Goal: Complete application form: Complete application form

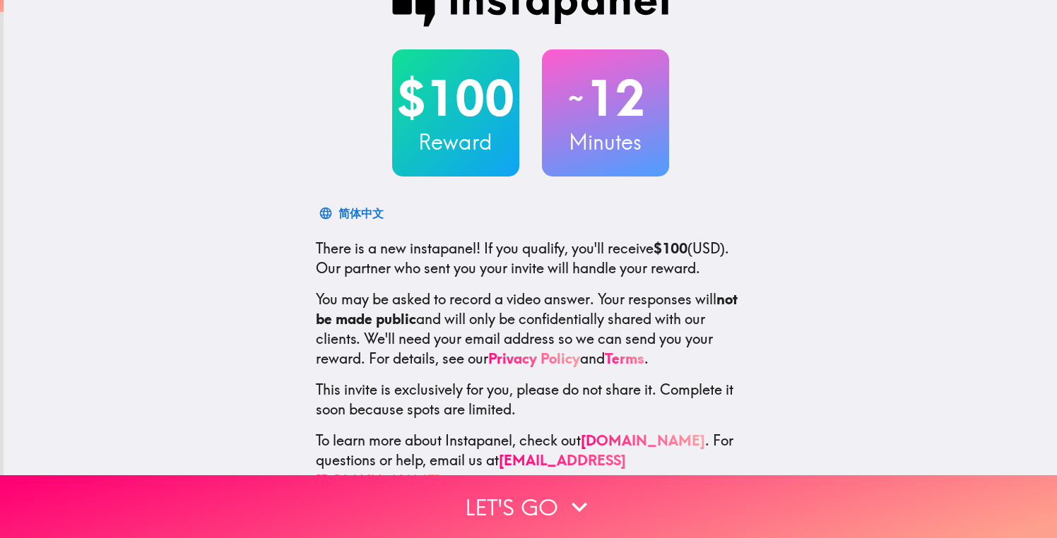
scroll to position [59, 0]
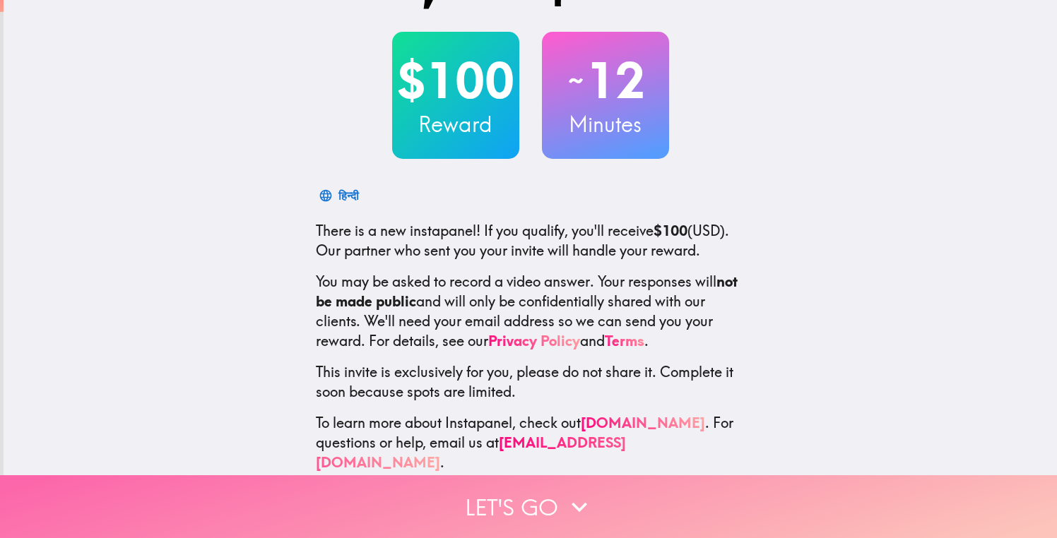
click at [541, 505] on button "Let's go" at bounding box center [528, 507] width 1057 height 63
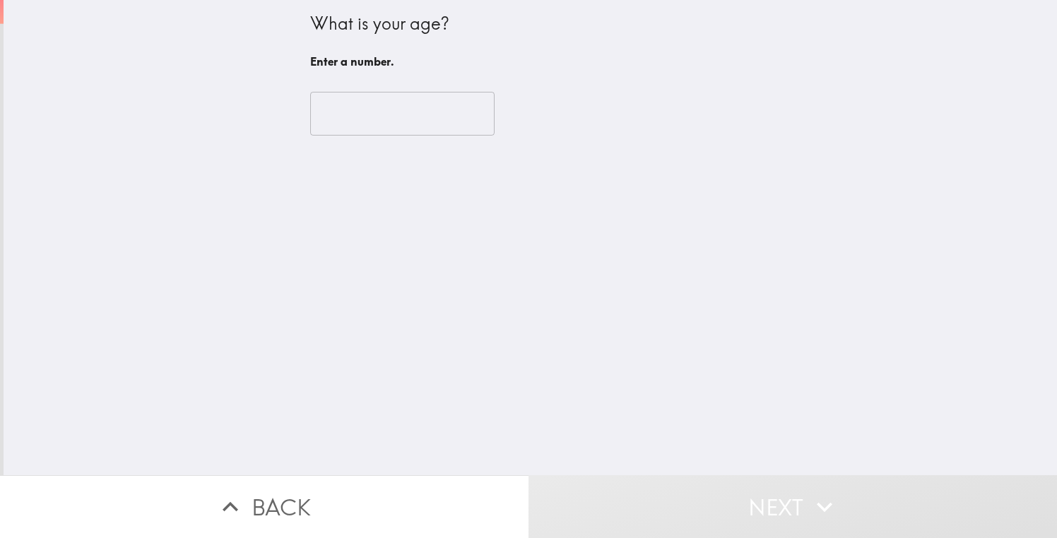
click at [420, 123] on input "number" at bounding box center [402, 114] width 184 height 44
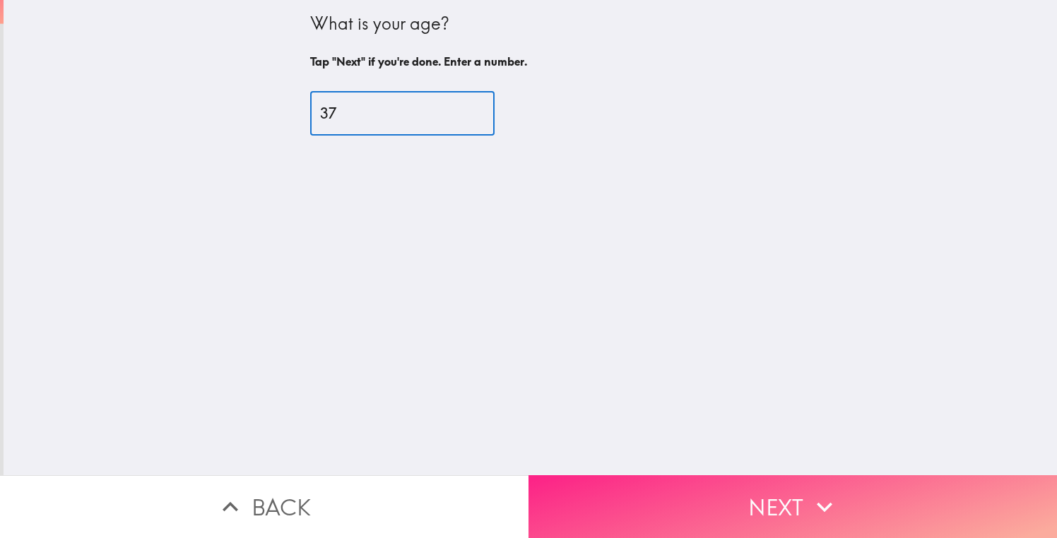
type input "37"
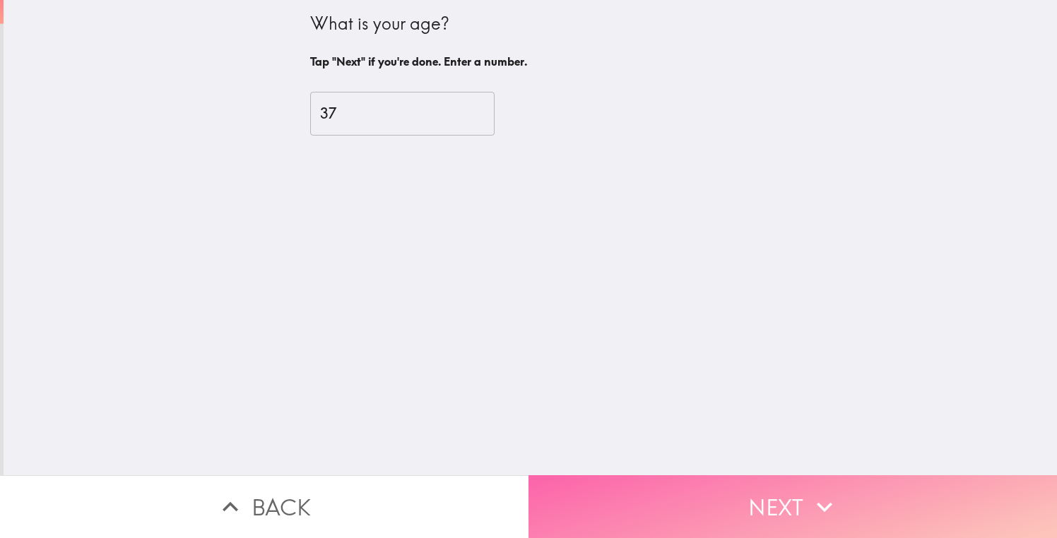
click at [695, 486] on button "Next" at bounding box center [793, 507] width 529 height 63
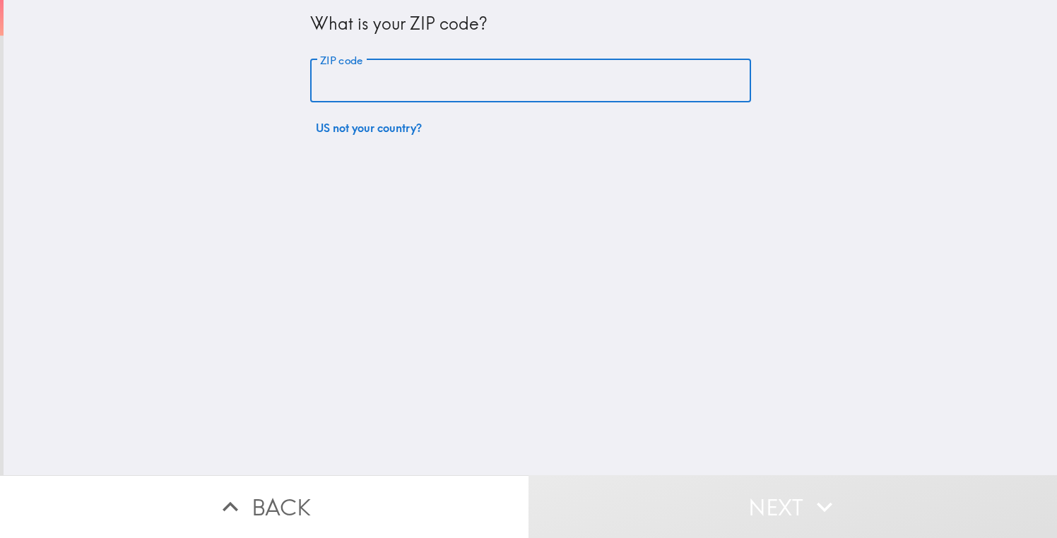
click at [437, 79] on input "ZIP code" at bounding box center [530, 81] width 441 height 44
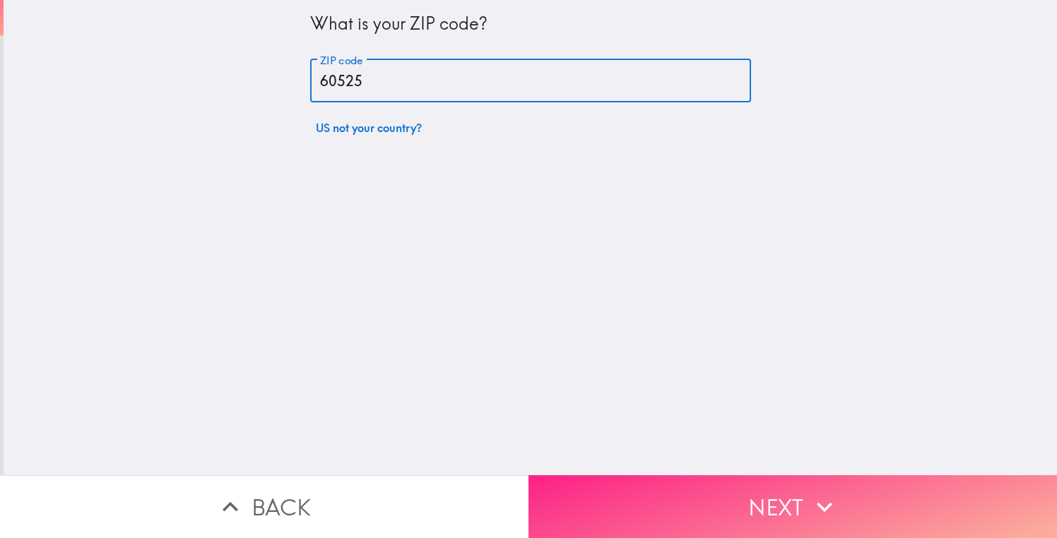
type input "60525"
click at [697, 497] on button "Next" at bounding box center [793, 507] width 529 height 63
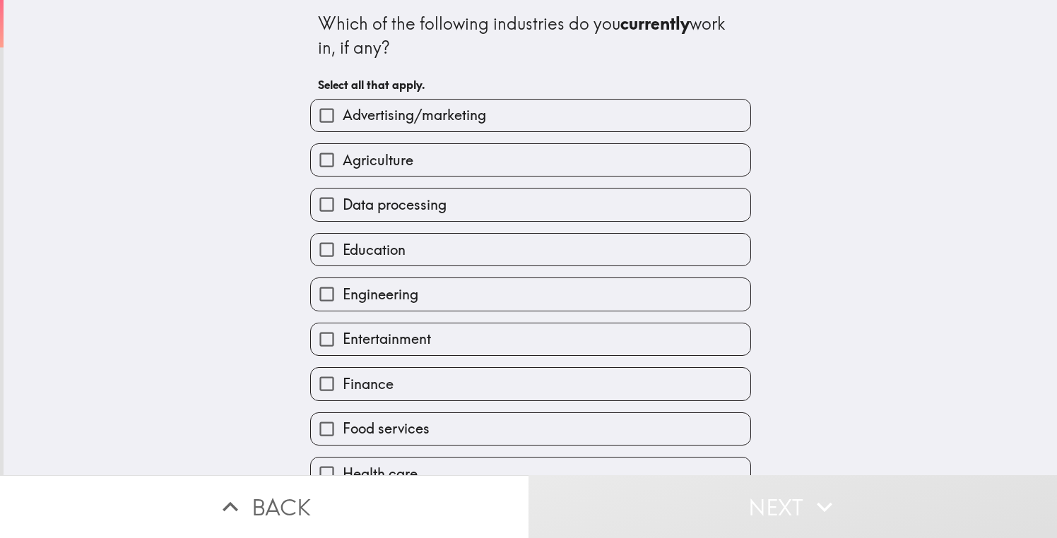
click at [408, 259] on label "Education" at bounding box center [531, 250] width 440 height 32
click at [343, 259] on input "Education" at bounding box center [327, 250] width 32 height 32
checkbox input "true"
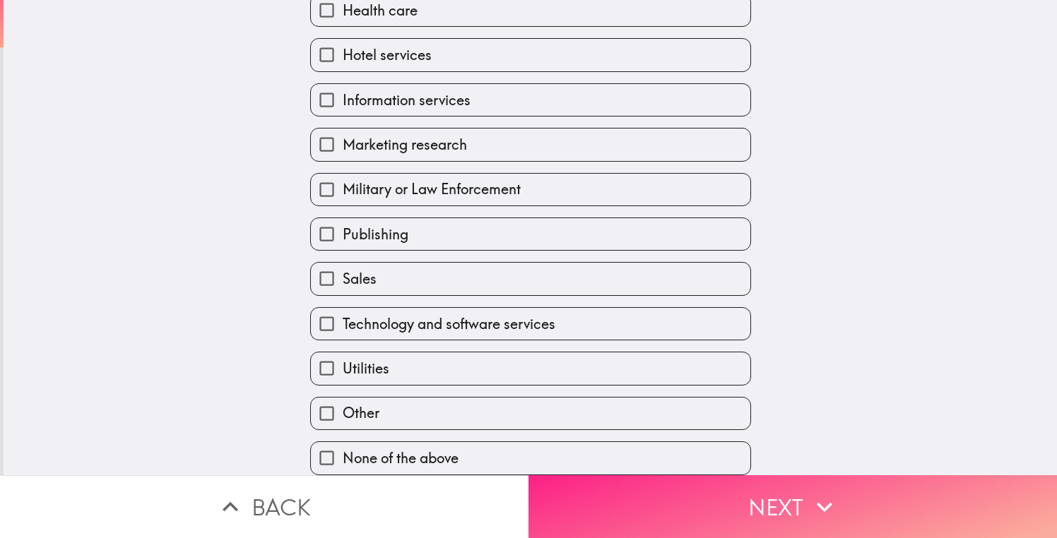
click at [781, 505] on button "Next" at bounding box center [793, 507] width 529 height 63
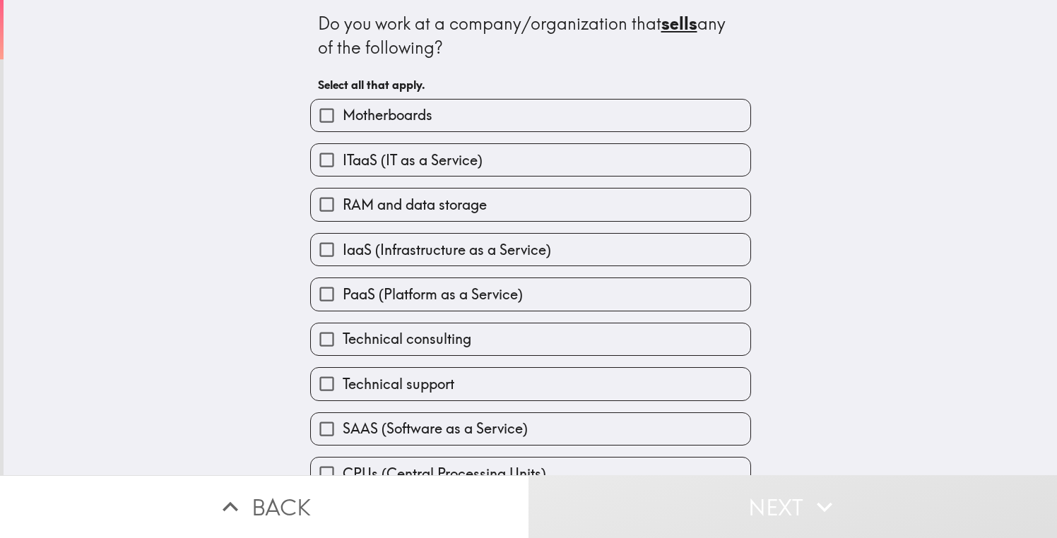
scroll to position [112, 0]
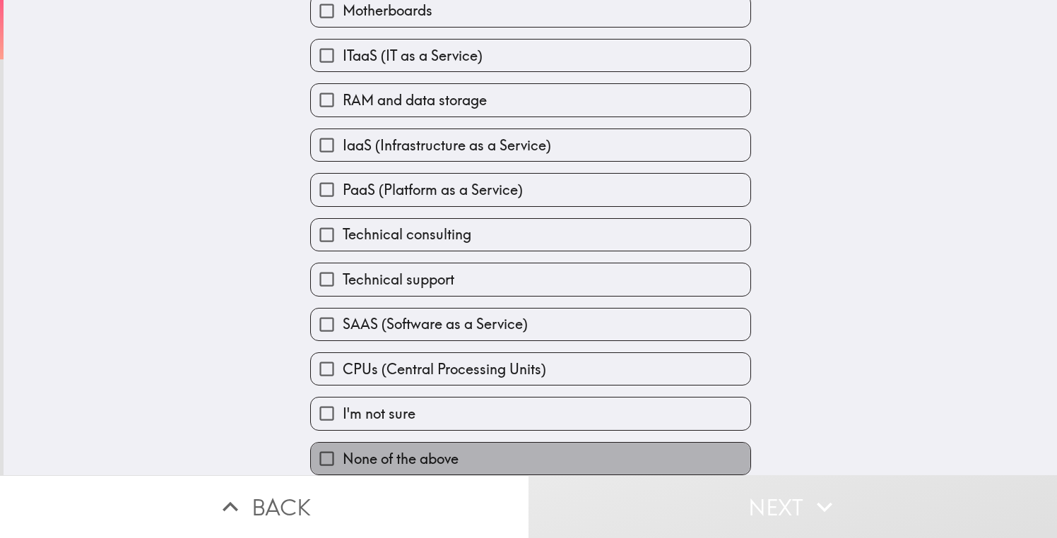
click at [487, 458] on label "None of the above" at bounding box center [531, 459] width 440 height 32
click at [343, 458] on input "None of the above" at bounding box center [327, 459] width 32 height 32
checkbox input "true"
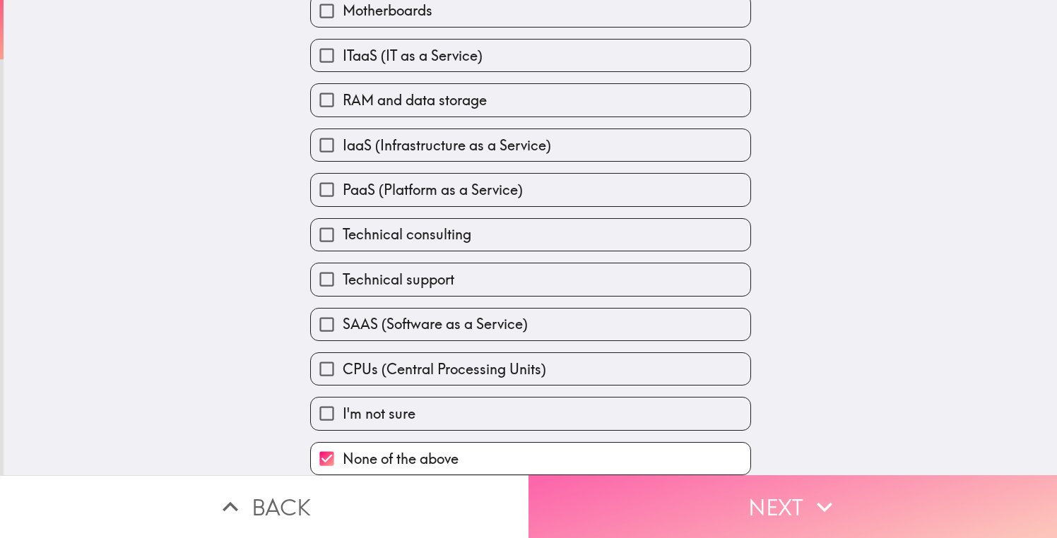
click at [690, 500] on button "Next" at bounding box center [793, 507] width 529 height 63
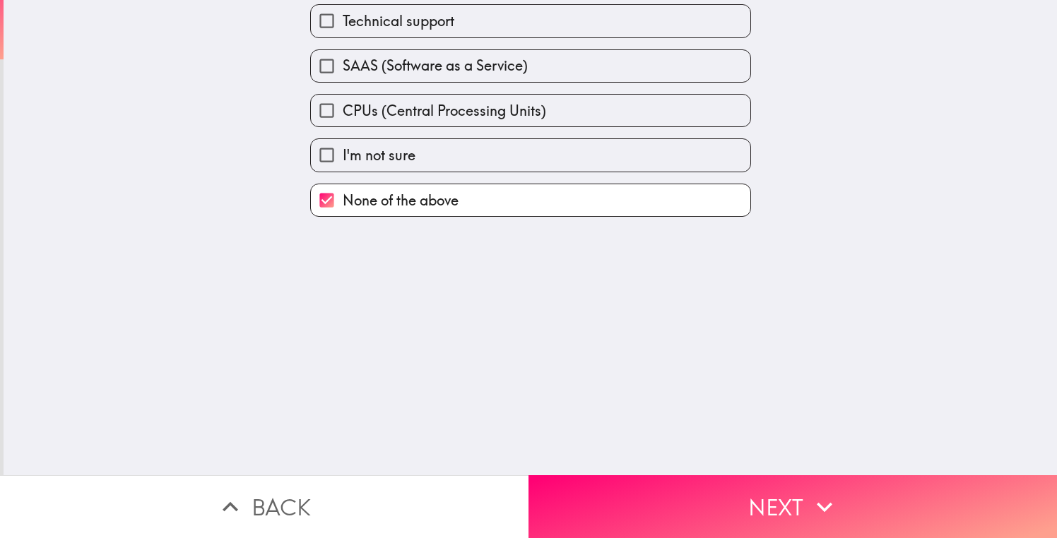
scroll to position [0, 0]
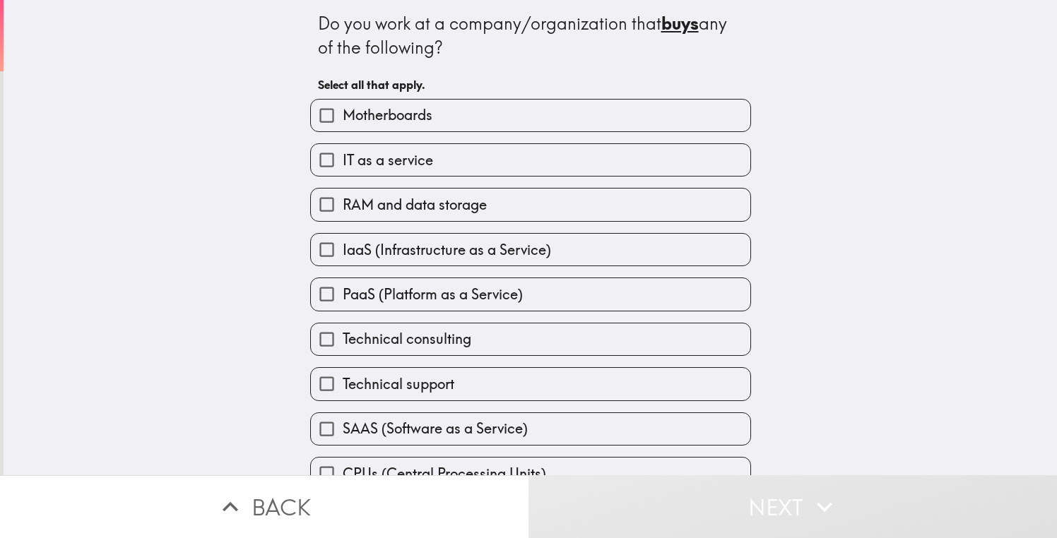
click at [459, 158] on label "IT as a service" at bounding box center [531, 160] width 440 height 32
click at [343, 158] on input "IT as a service" at bounding box center [327, 160] width 32 height 32
checkbox input "true"
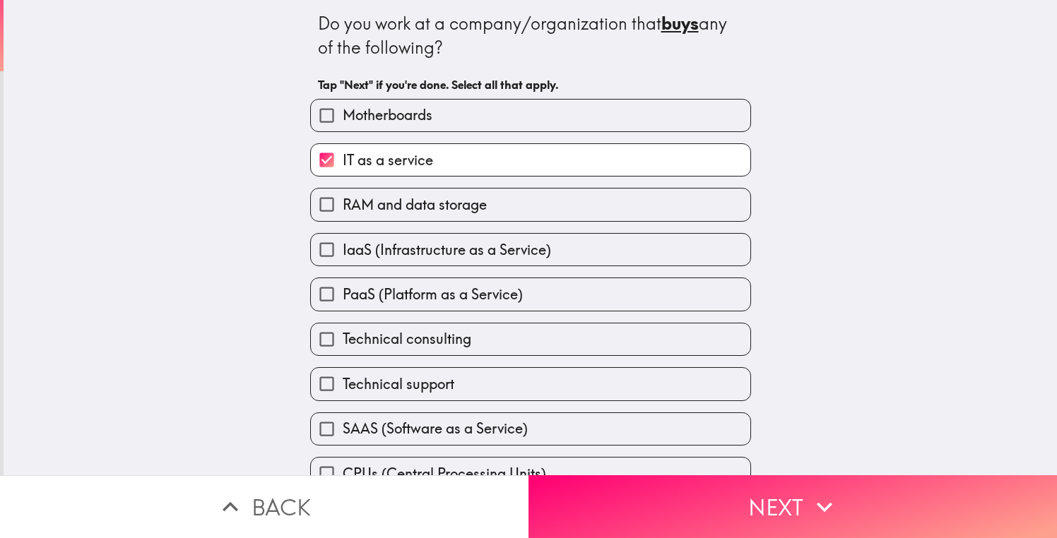
click at [496, 204] on label "RAM and data storage" at bounding box center [531, 205] width 440 height 32
click at [343, 204] on input "RAM and data storage" at bounding box center [327, 205] width 32 height 32
checkbox input "true"
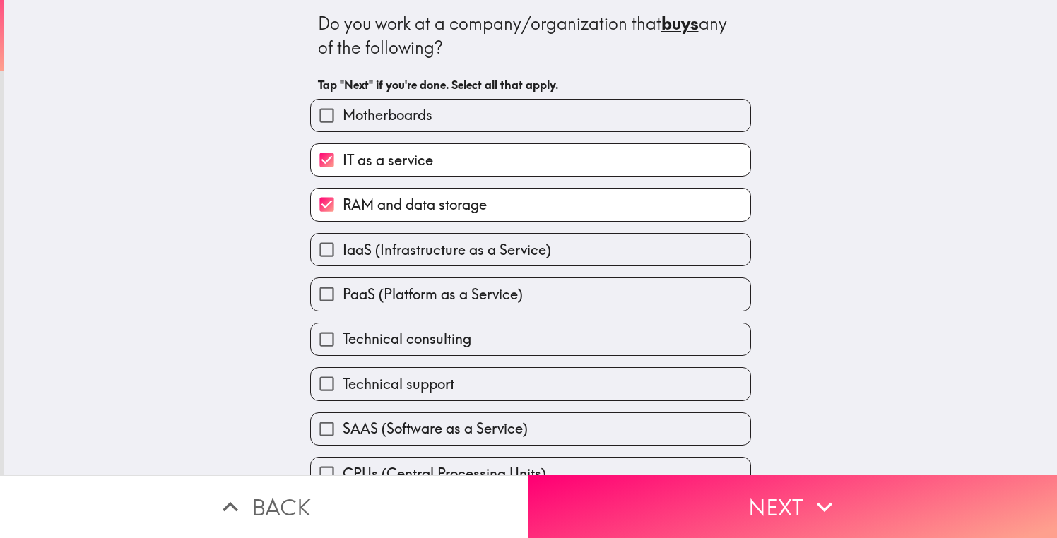
click at [537, 250] on span "IaaS (Infrastructure as a Service)" at bounding box center [447, 250] width 208 height 20
click at [343, 250] on input "IaaS (Infrastructure as a Service)" at bounding box center [327, 250] width 32 height 32
checkbox input "true"
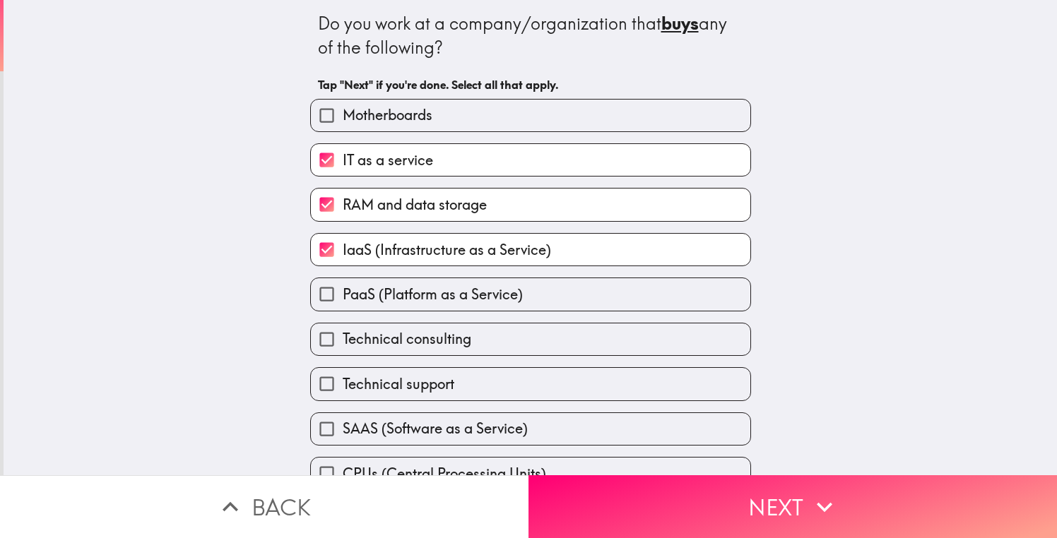
click at [544, 291] on label "PaaS (Platform as a Service)" at bounding box center [531, 294] width 440 height 32
click at [343, 291] on input "PaaS (Platform as a Service)" at bounding box center [327, 294] width 32 height 32
checkbox input "true"
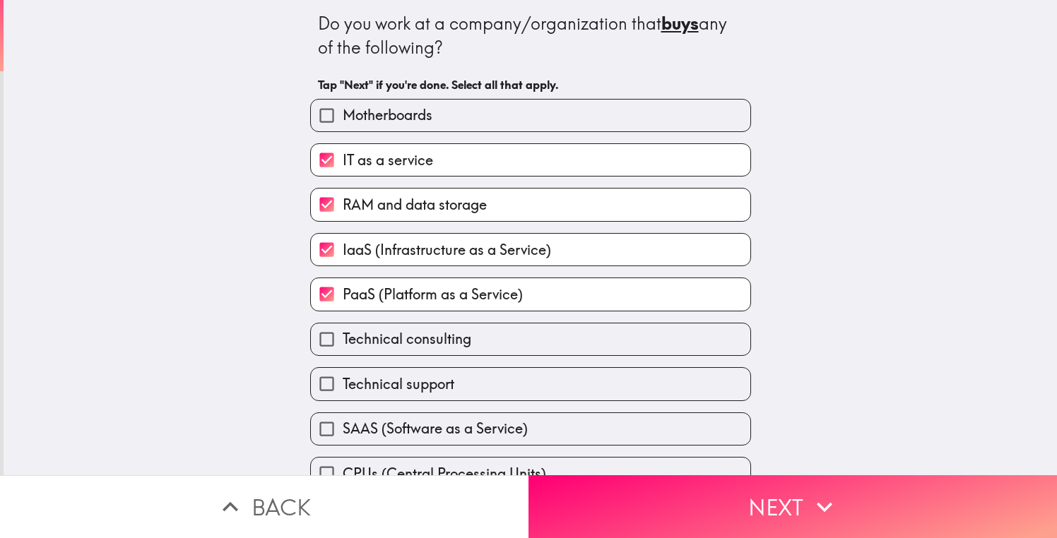
click at [544, 345] on label "Technical consulting" at bounding box center [531, 340] width 440 height 32
click at [343, 345] on input "Technical consulting" at bounding box center [327, 340] width 32 height 32
checkbox input "true"
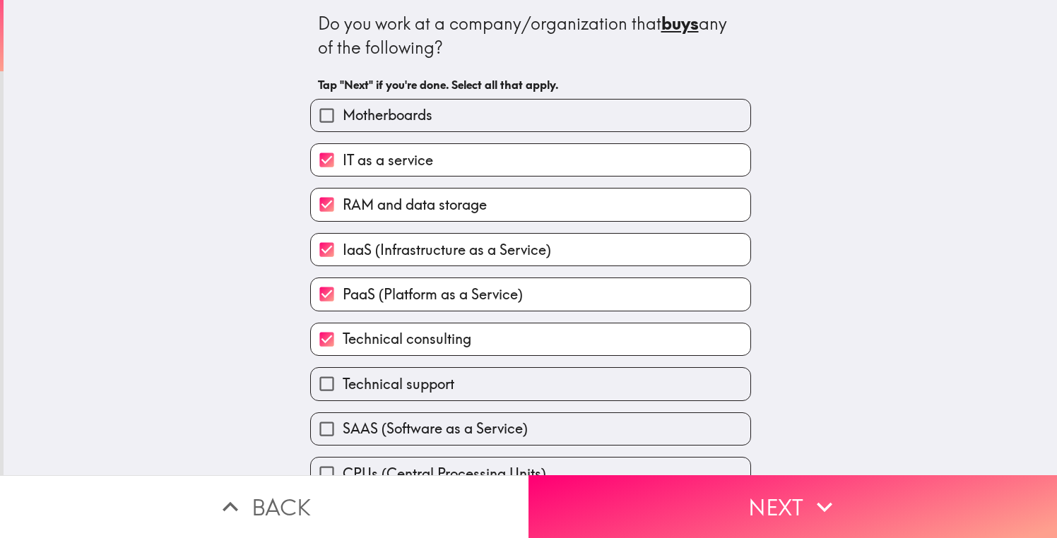
click at [559, 379] on label "Technical support" at bounding box center [531, 384] width 440 height 32
click at [343, 379] on input "Technical support" at bounding box center [327, 384] width 32 height 32
checkbox input "true"
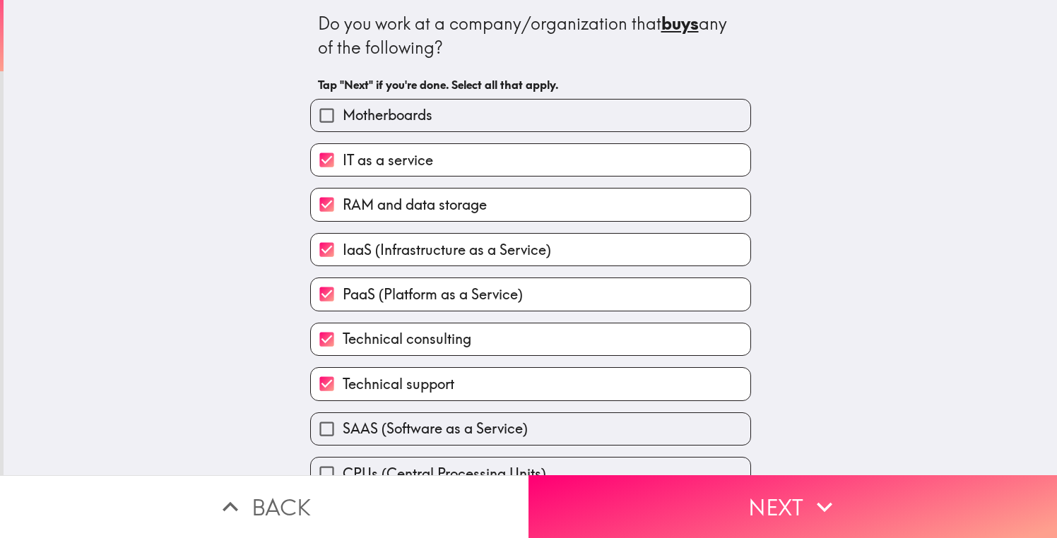
scroll to position [112, 0]
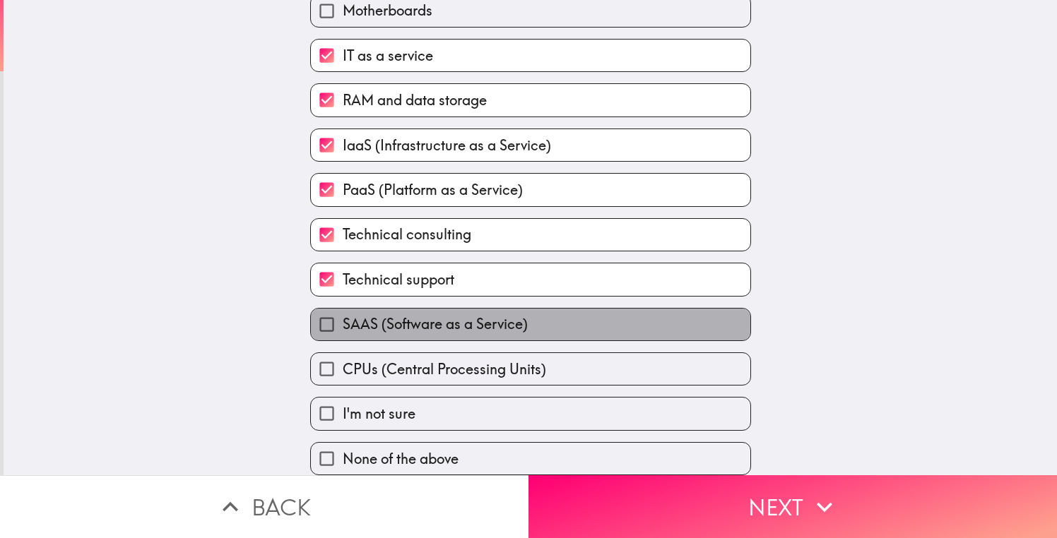
click at [528, 324] on span "SAAS (Software as a Service)" at bounding box center [435, 324] width 185 height 20
click at [343, 324] on input "SAAS (Software as a Service)" at bounding box center [327, 325] width 32 height 32
checkbox input "true"
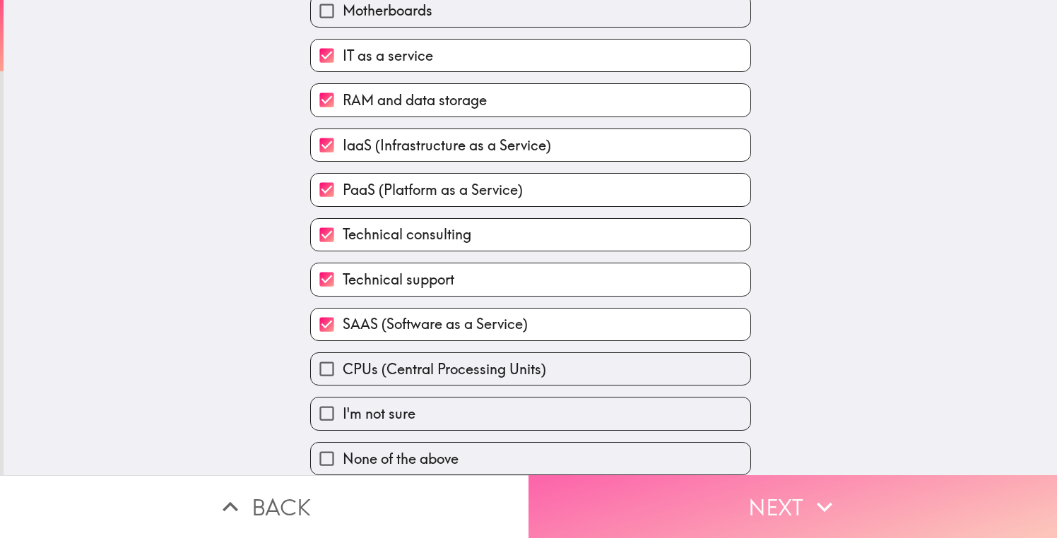
click at [715, 494] on button "Next" at bounding box center [793, 507] width 529 height 63
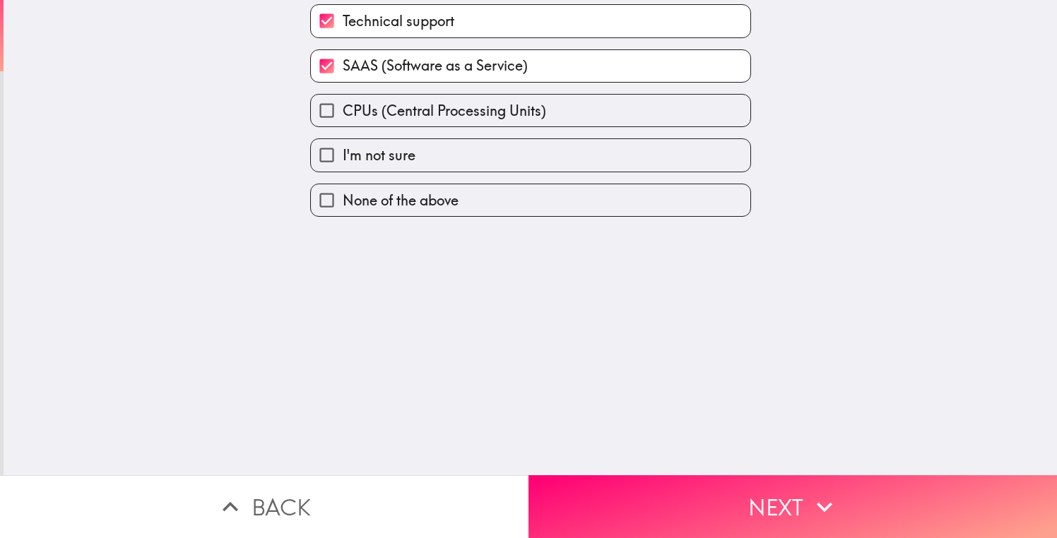
scroll to position [0, 0]
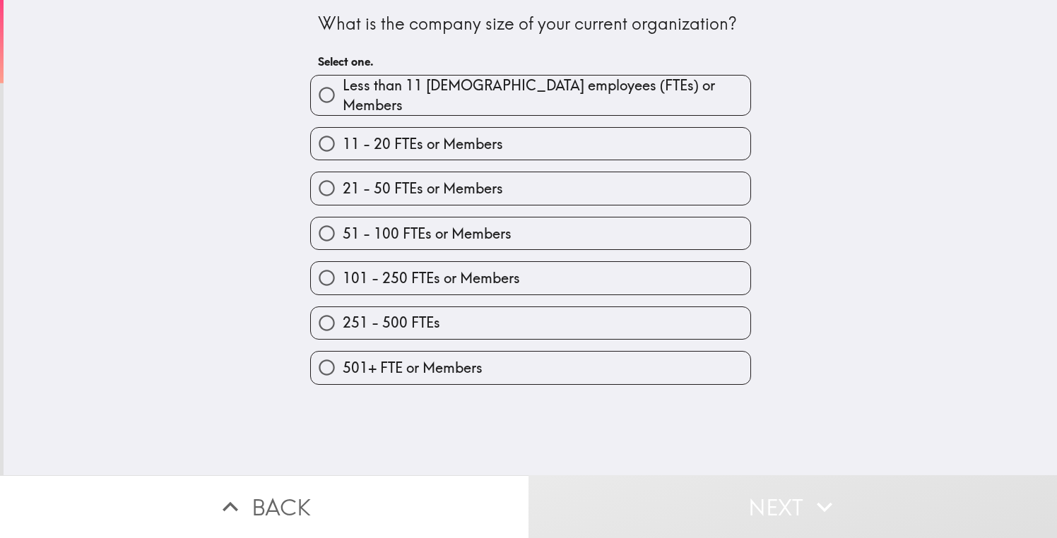
click at [481, 313] on label "251 - 500 FTEs" at bounding box center [531, 323] width 440 height 32
click at [343, 313] on input "251 - 500 FTEs" at bounding box center [327, 323] width 32 height 32
radio input "true"
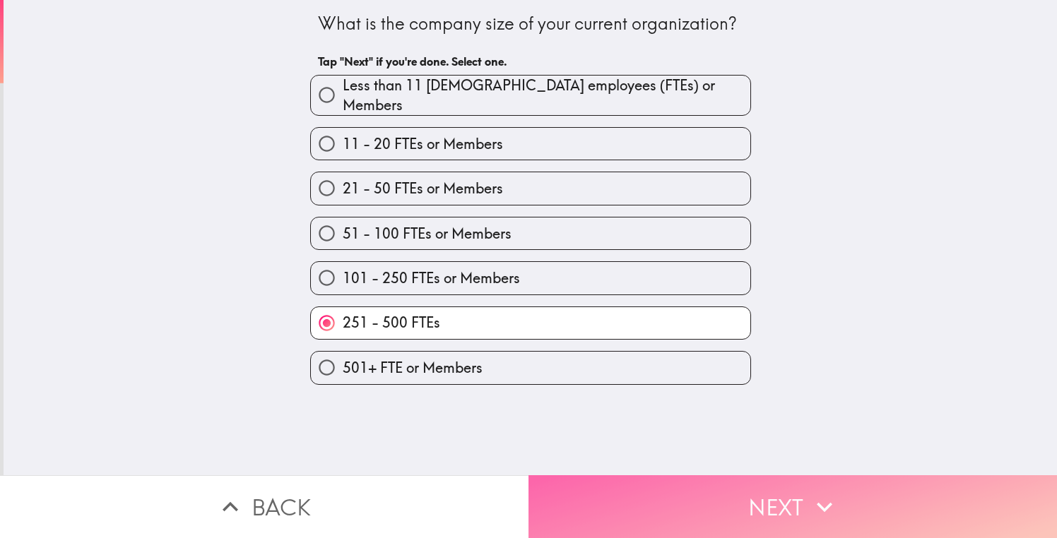
click at [675, 487] on button "Next" at bounding box center [793, 507] width 529 height 63
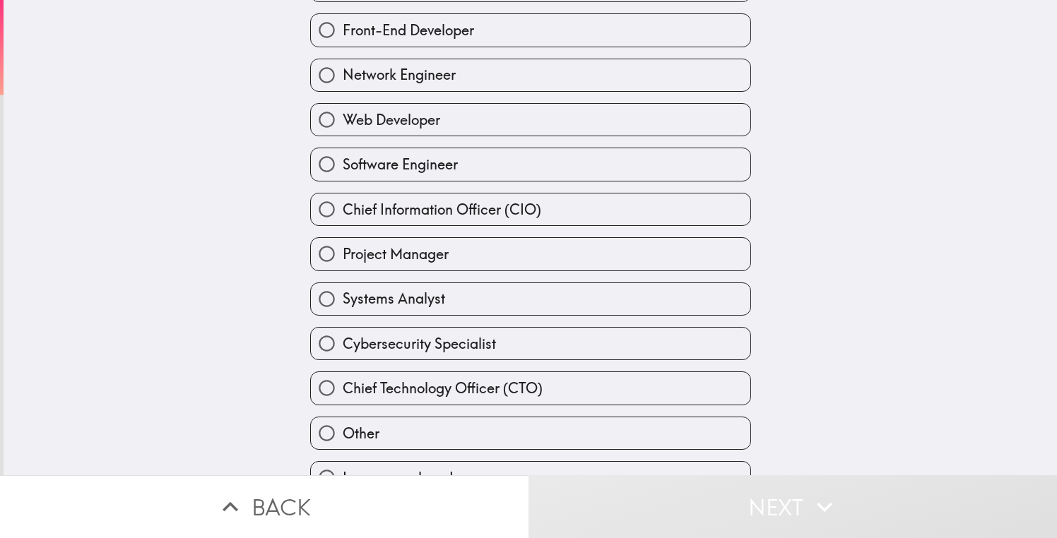
scroll to position [363, 0]
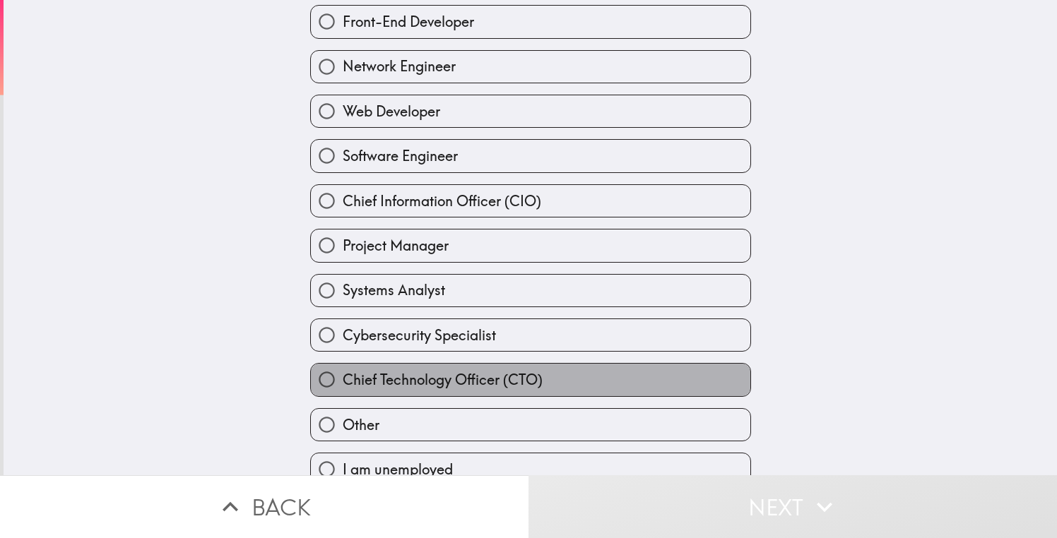
click at [529, 382] on span "Chief Technology Officer (CTO)" at bounding box center [443, 380] width 200 height 20
click at [343, 382] on input "Chief Technology Officer (CTO)" at bounding box center [327, 380] width 32 height 32
radio input "true"
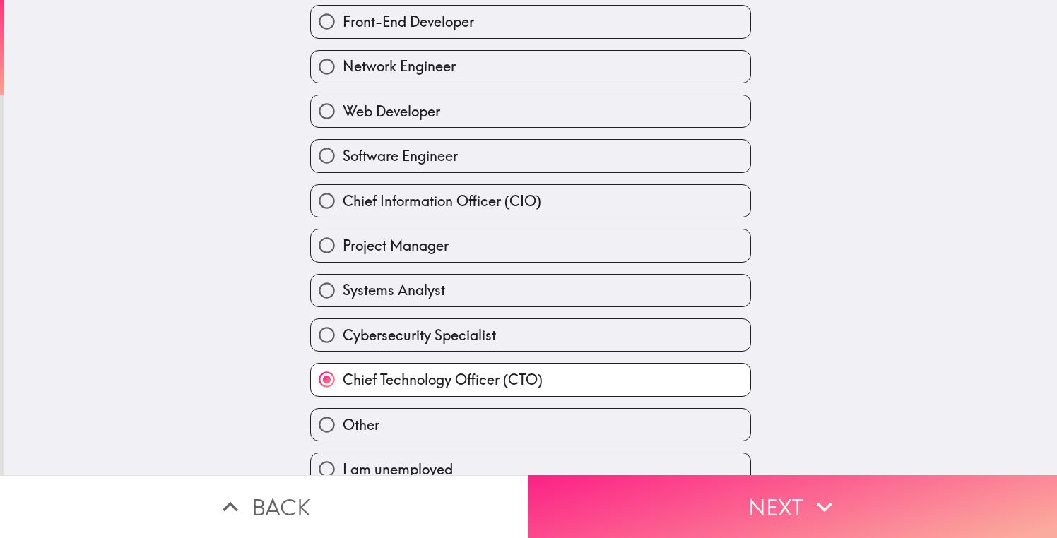
click at [769, 501] on button "Next" at bounding box center [793, 507] width 529 height 63
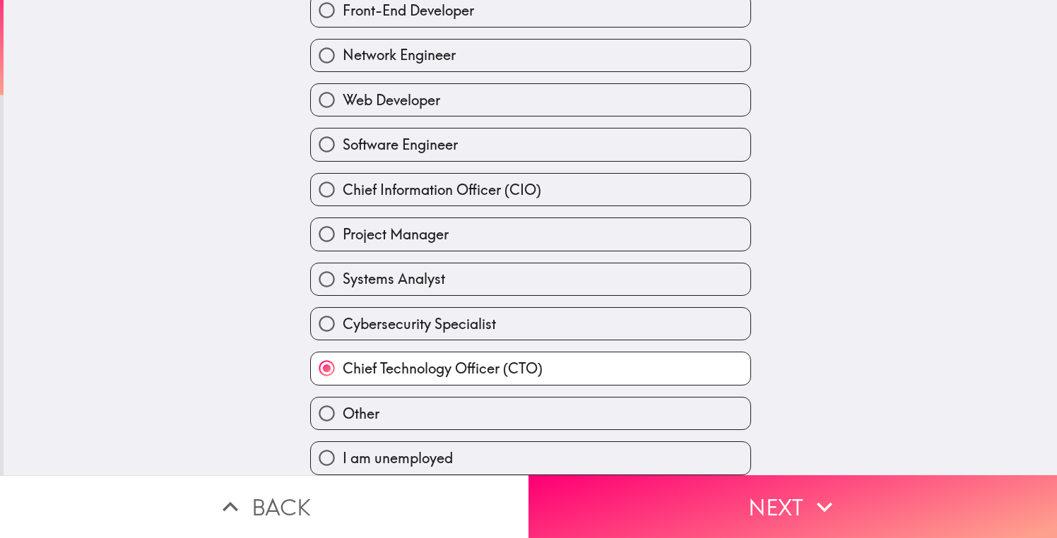
scroll to position [0, 0]
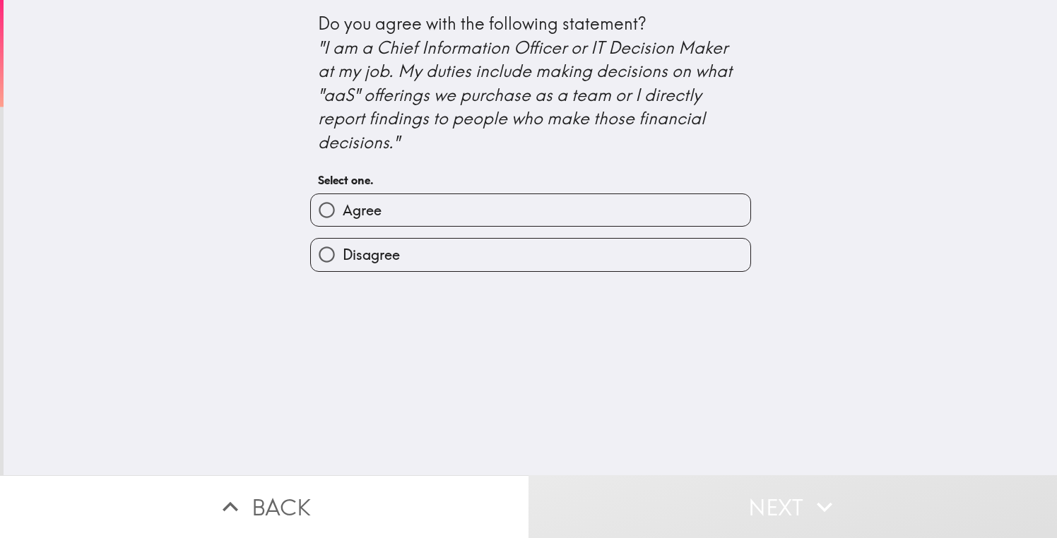
click at [489, 211] on label "Agree" at bounding box center [531, 210] width 440 height 32
click at [343, 211] on input "Agree" at bounding box center [327, 210] width 32 height 32
radio input "true"
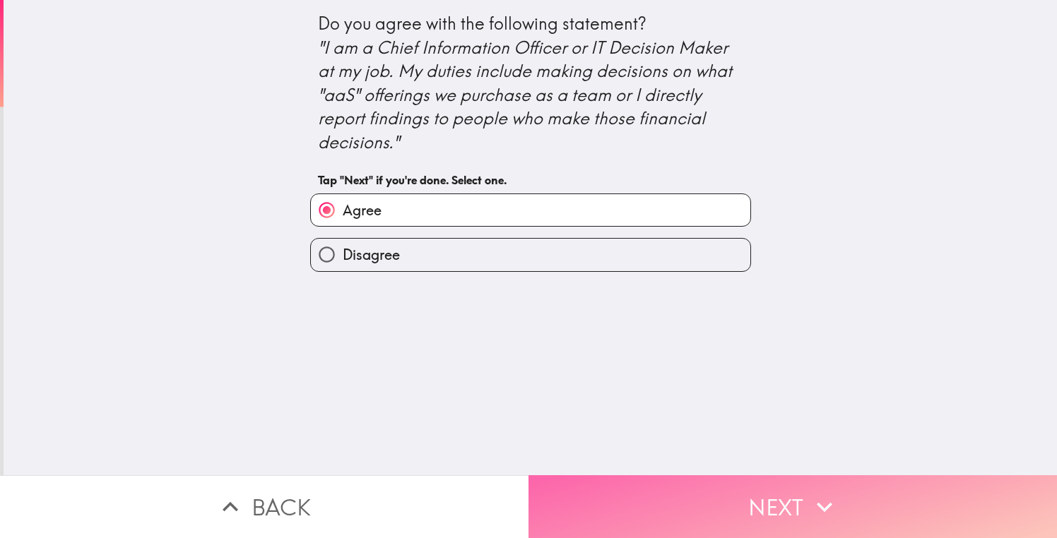
click at [727, 511] on button "Next" at bounding box center [793, 507] width 529 height 63
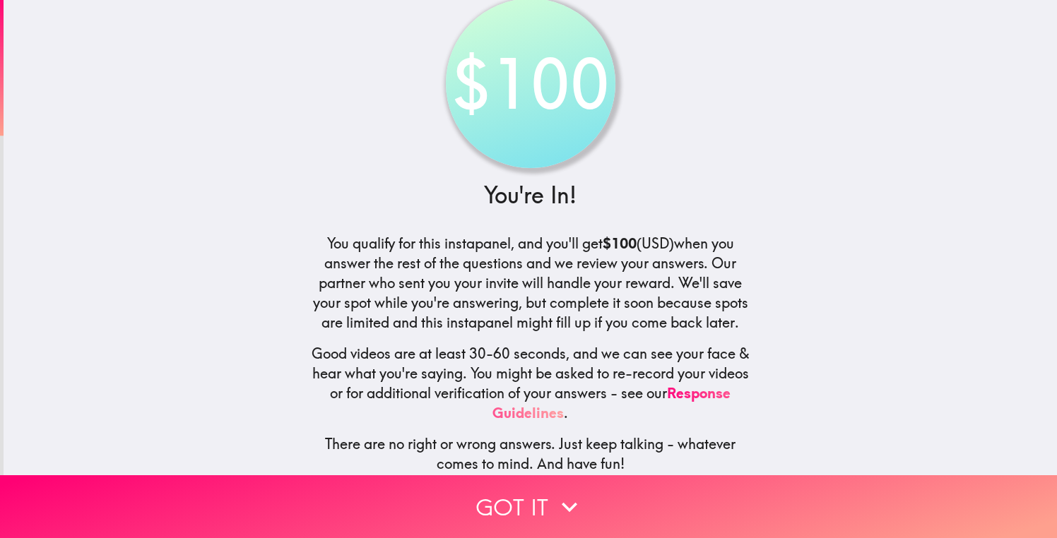
scroll to position [34, 0]
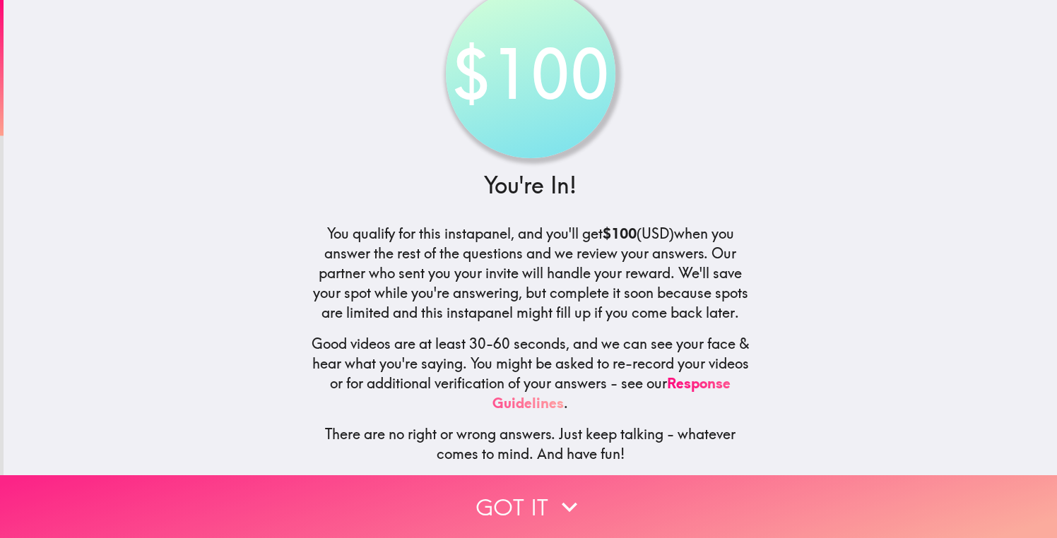
click at [572, 507] on icon "button" at bounding box center [570, 507] width 16 height 10
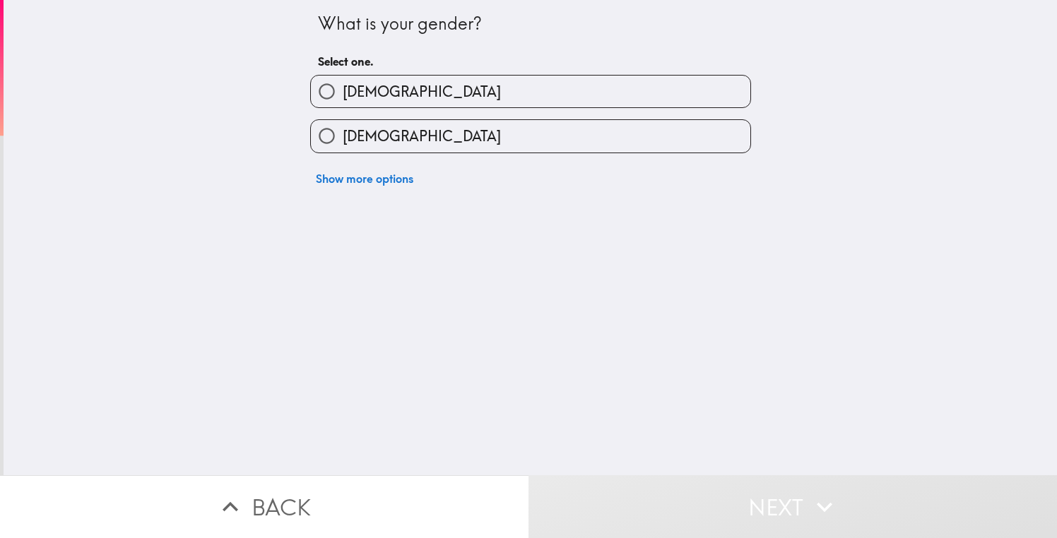
click at [464, 500] on button "Back" at bounding box center [264, 507] width 529 height 63
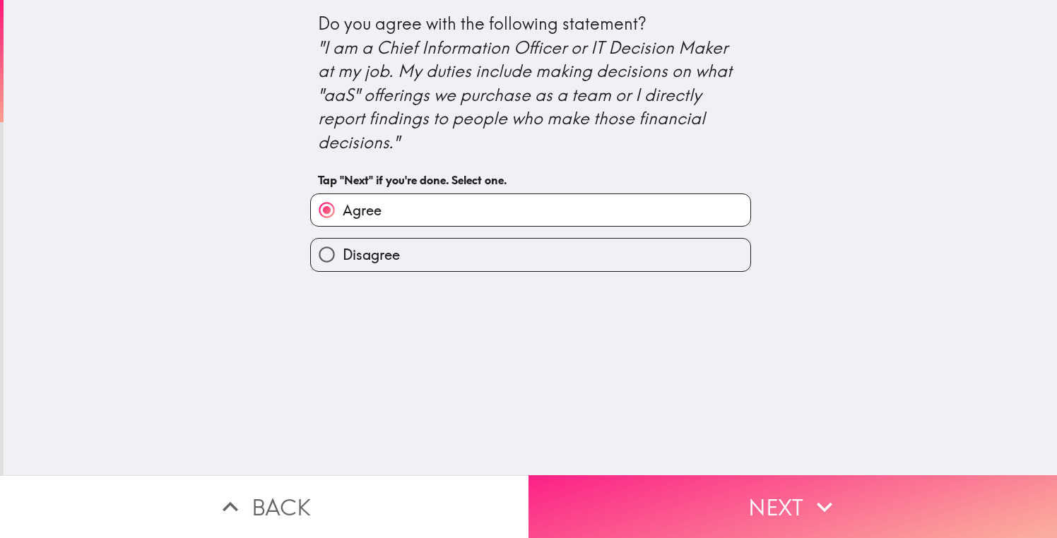
click at [665, 495] on button "Next" at bounding box center [793, 507] width 529 height 63
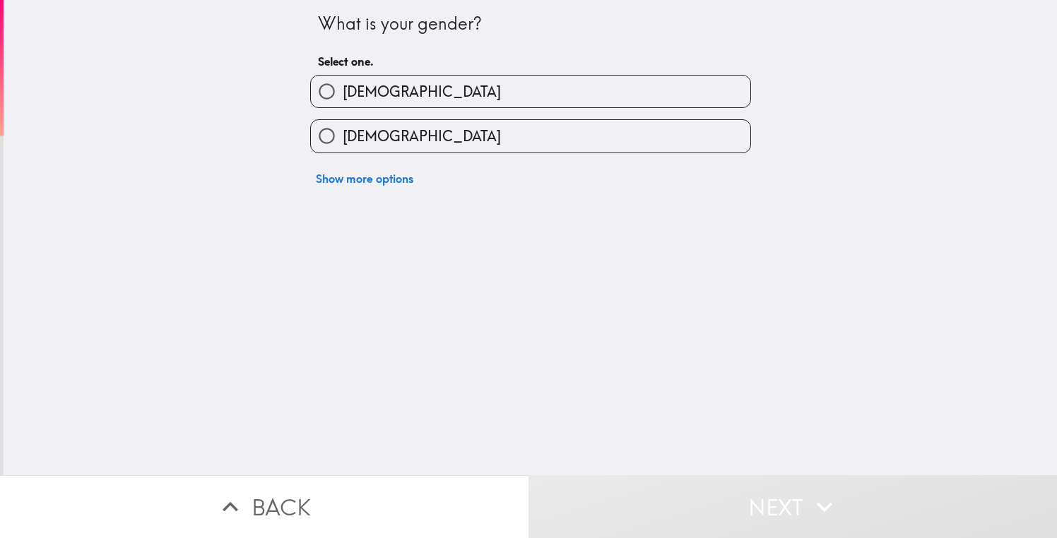
click at [399, 93] on label "[DEMOGRAPHIC_DATA]" at bounding box center [531, 92] width 440 height 32
click at [343, 93] on input "[DEMOGRAPHIC_DATA]" at bounding box center [327, 92] width 32 height 32
radio input "true"
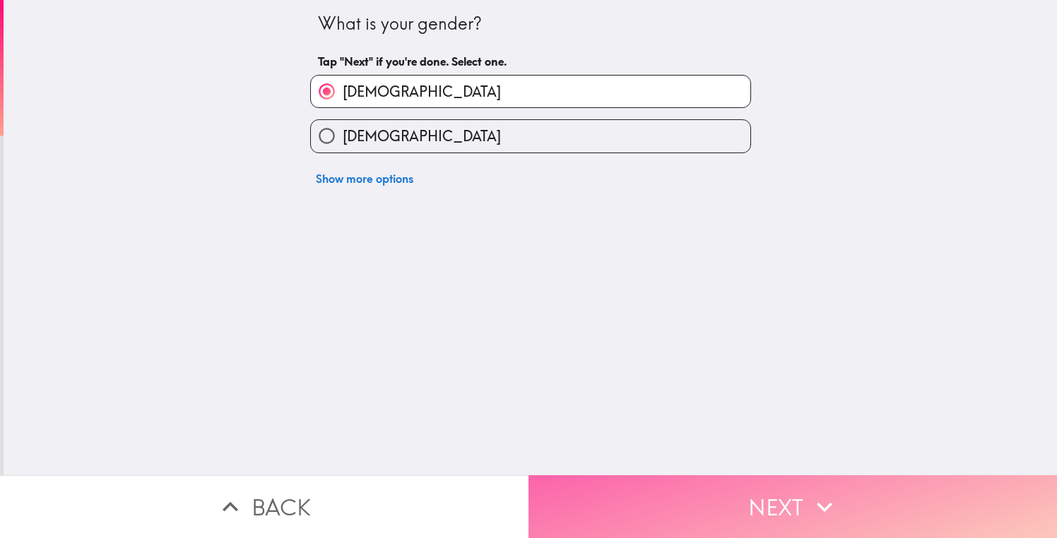
click at [712, 493] on button "Next" at bounding box center [793, 507] width 529 height 63
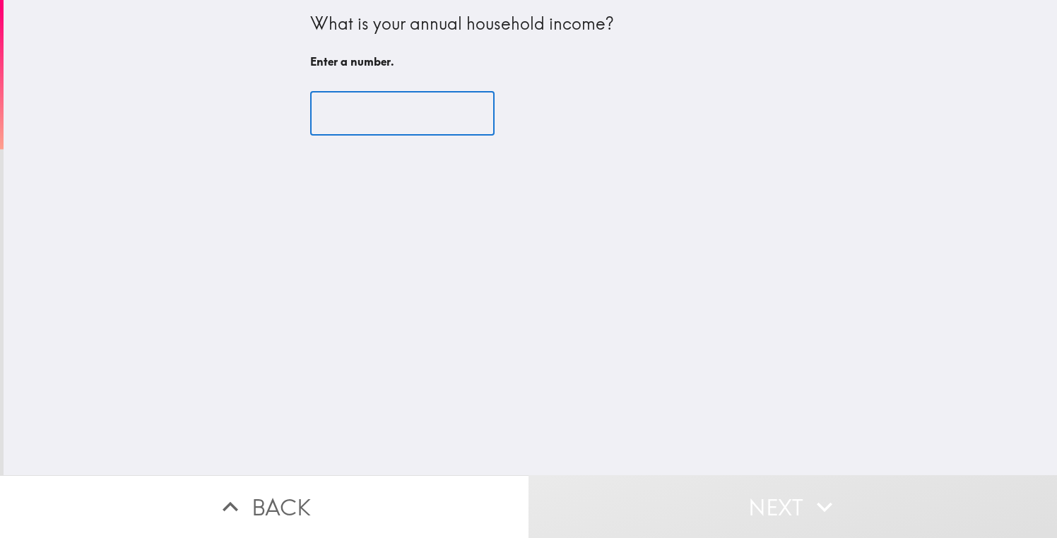
click at [406, 112] on input "number" at bounding box center [402, 114] width 184 height 44
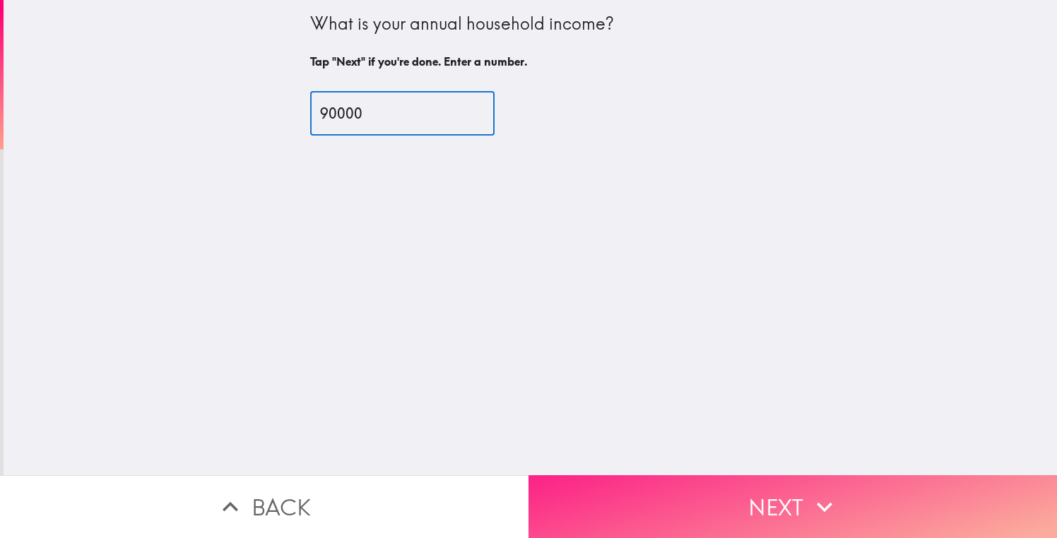
type input "90000"
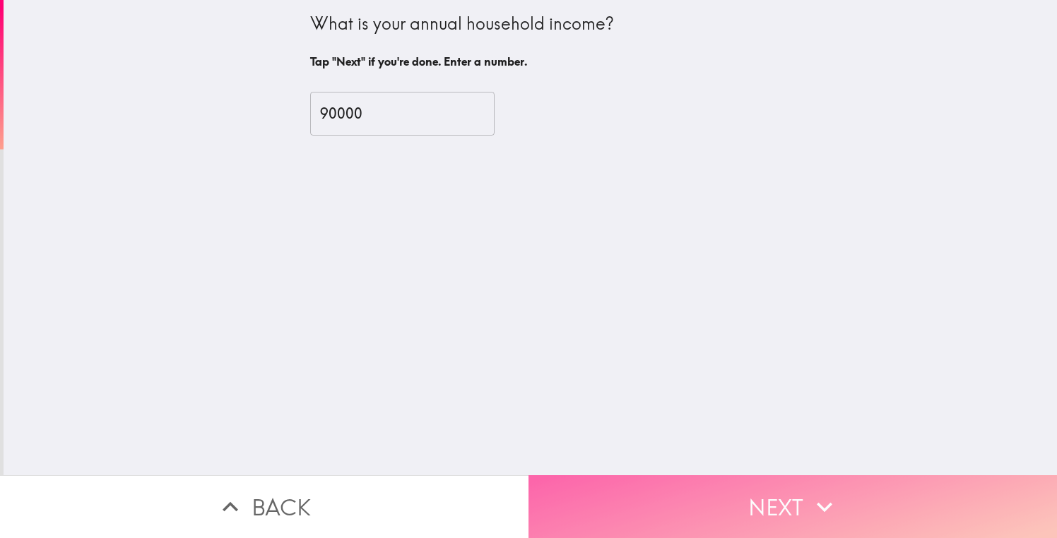
click at [670, 485] on button "Next" at bounding box center [793, 507] width 529 height 63
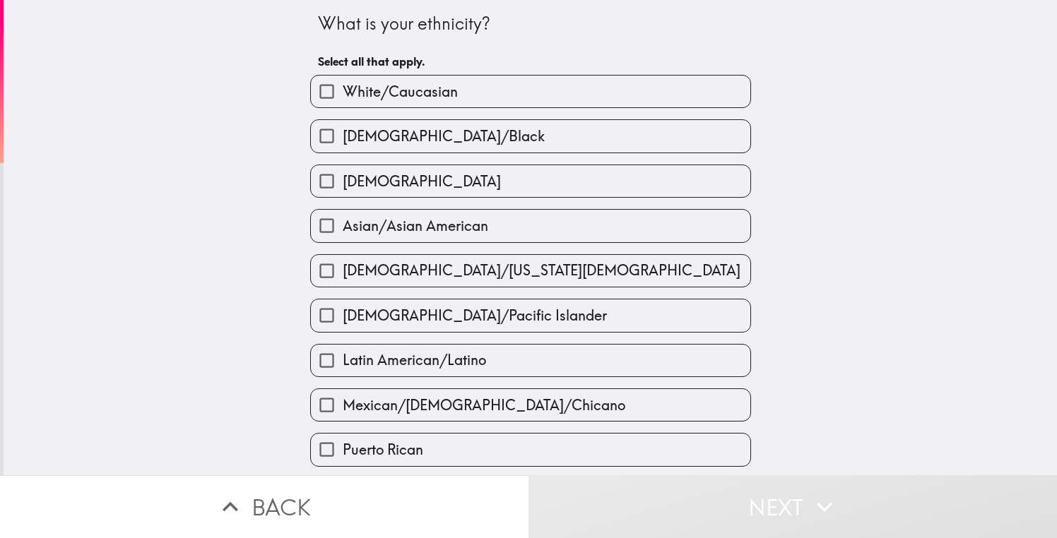
click at [505, 94] on label "White/Caucasian" at bounding box center [531, 92] width 440 height 32
click at [343, 94] on input "White/Caucasian" at bounding box center [327, 92] width 32 height 32
checkbox input "true"
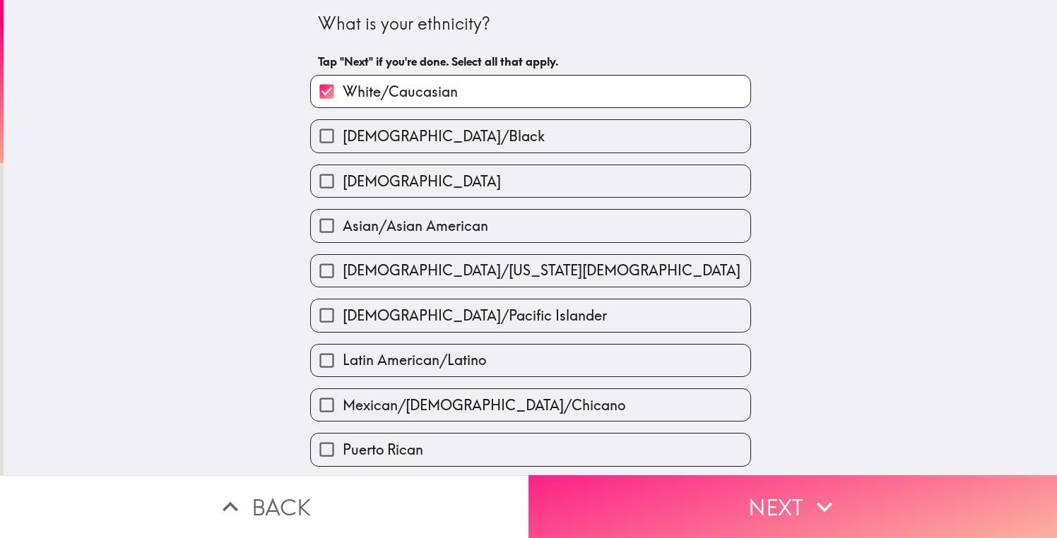
click at [689, 493] on button "Next" at bounding box center [793, 507] width 529 height 63
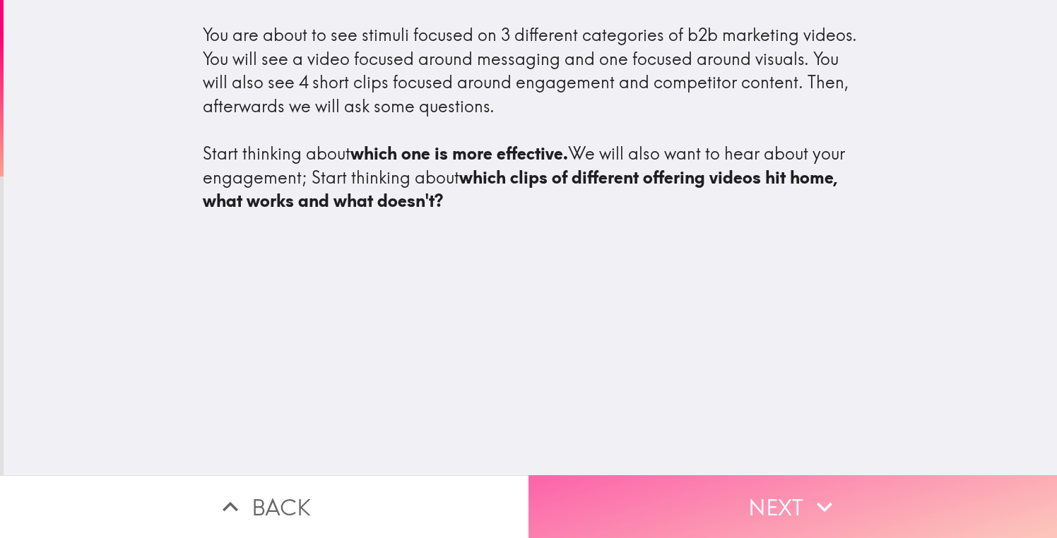
click at [718, 495] on button "Next" at bounding box center [793, 507] width 529 height 63
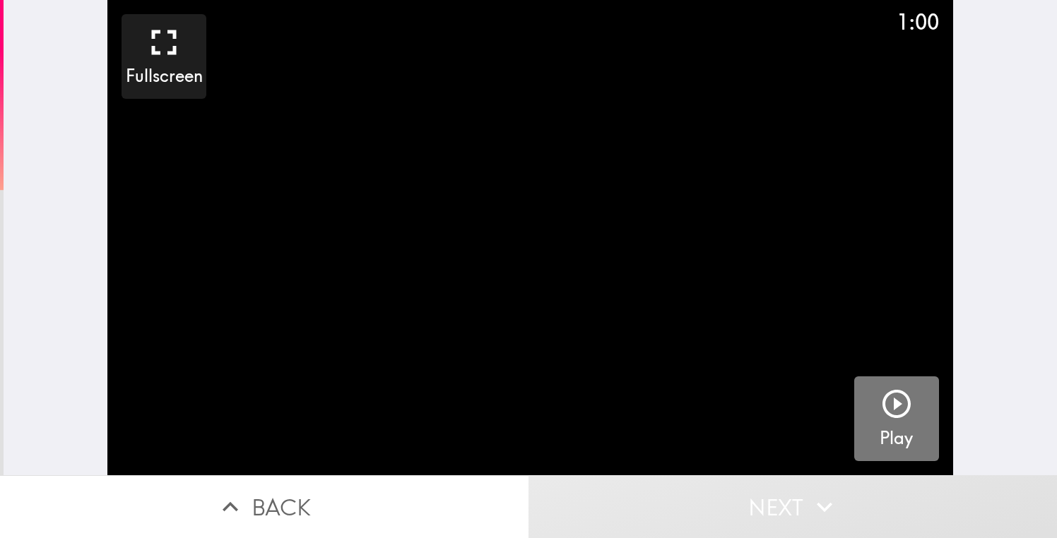
click at [902, 406] on icon "button" at bounding box center [897, 404] width 34 height 34
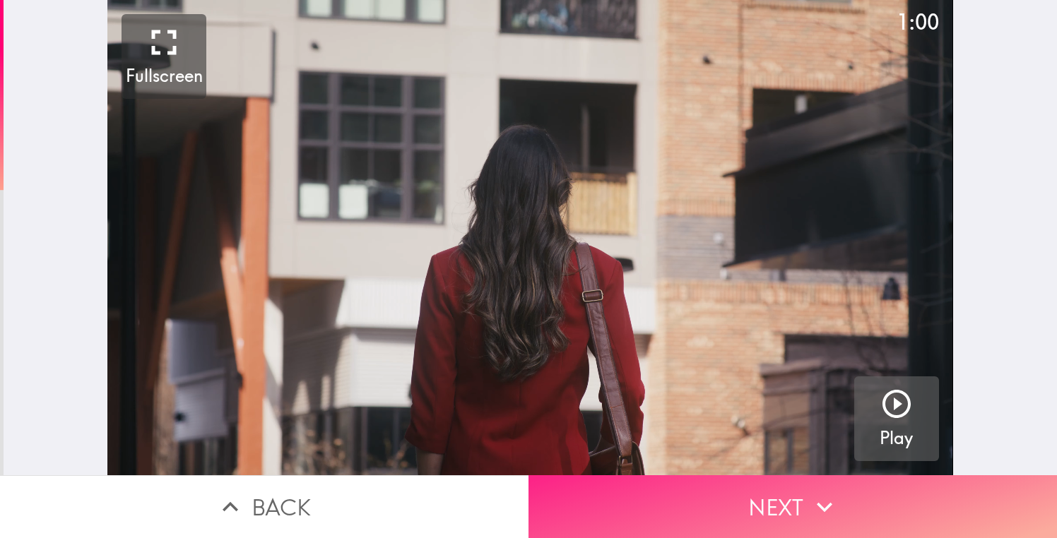
click at [792, 502] on button "Next" at bounding box center [793, 507] width 529 height 63
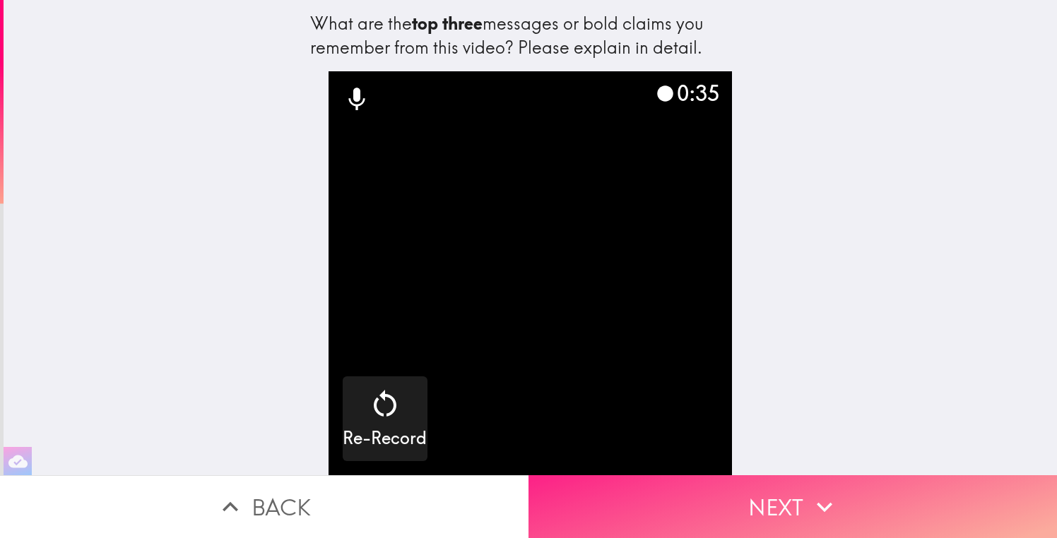
click at [746, 497] on button "Next" at bounding box center [793, 507] width 529 height 63
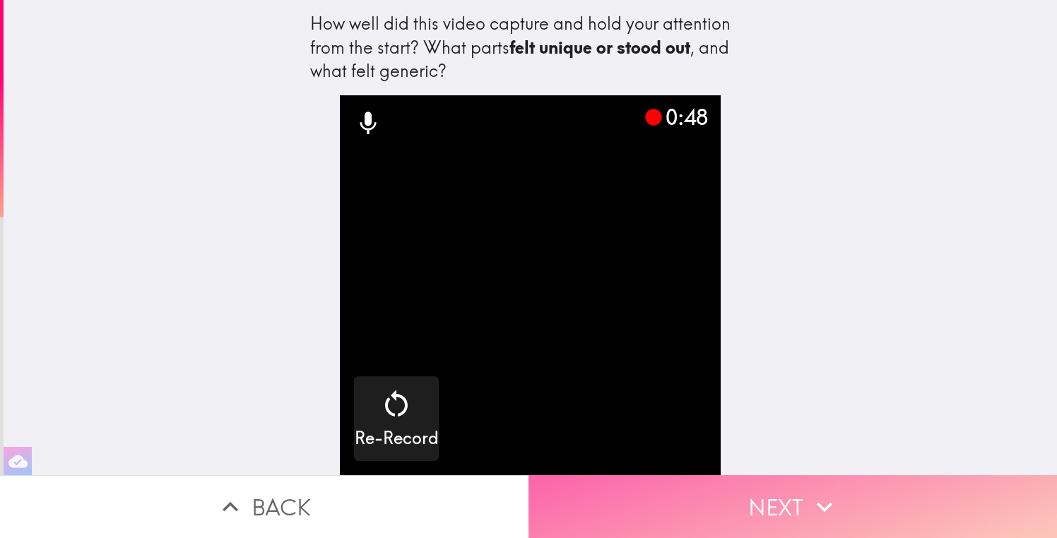
click at [756, 512] on button "Next" at bounding box center [793, 507] width 529 height 63
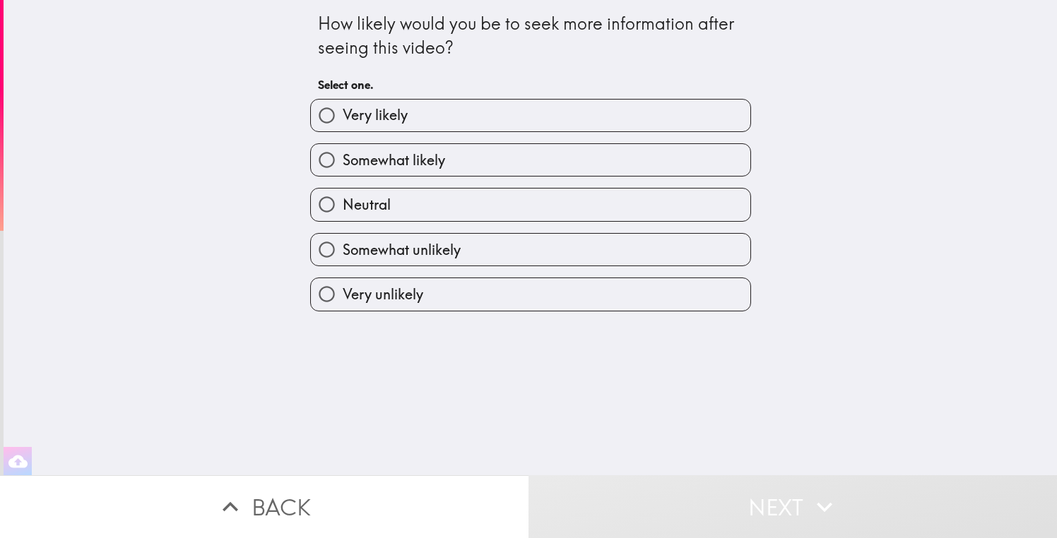
click at [483, 256] on label "Somewhat unlikely" at bounding box center [531, 250] width 440 height 32
click at [343, 256] on input "Somewhat unlikely" at bounding box center [327, 250] width 32 height 32
radio input "true"
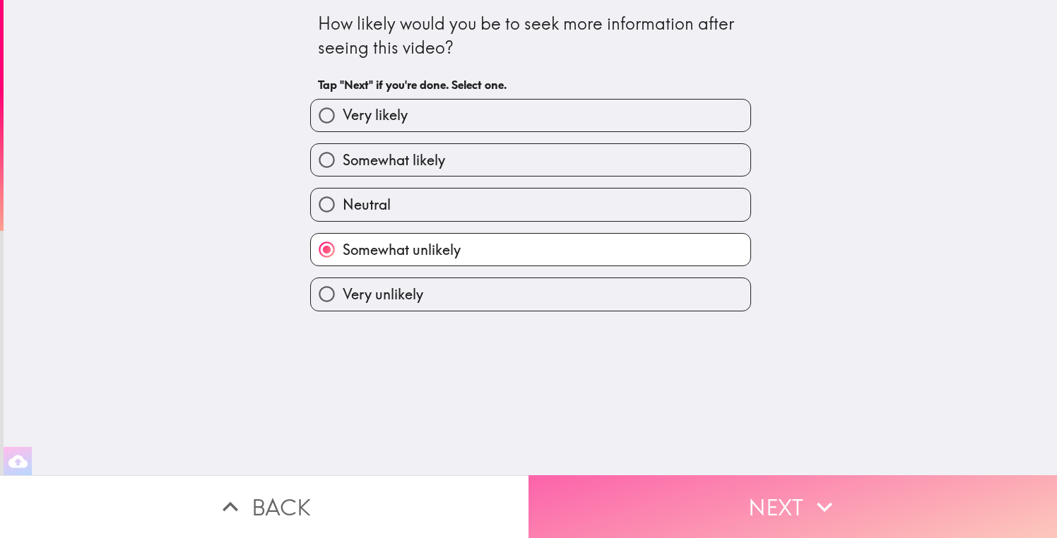
click at [700, 488] on button "Next" at bounding box center [793, 507] width 529 height 63
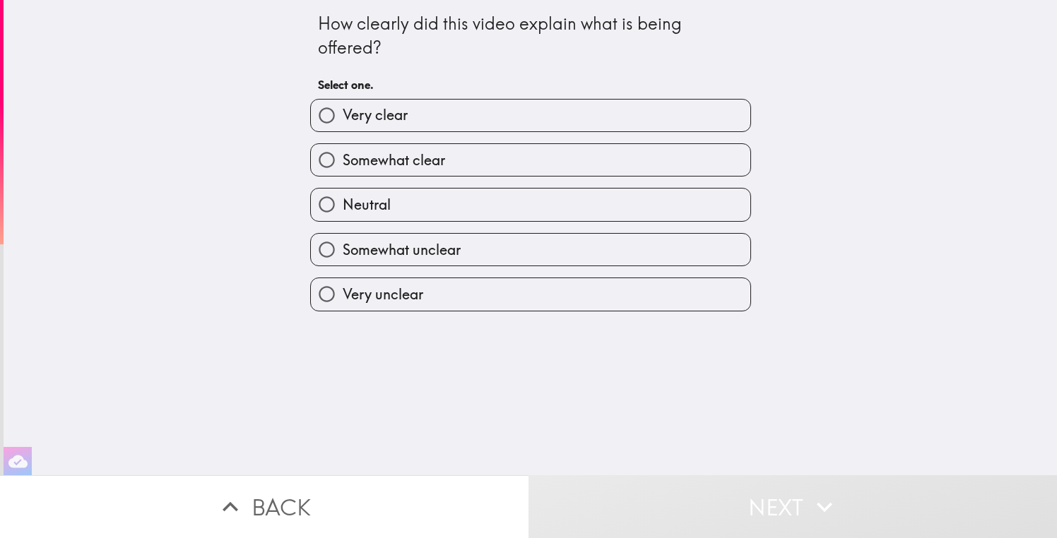
click at [461, 250] on label "Somewhat unclear" at bounding box center [531, 250] width 440 height 32
click at [343, 250] on input "Somewhat unclear" at bounding box center [327, 250] width 32 height 32
radio input "true"
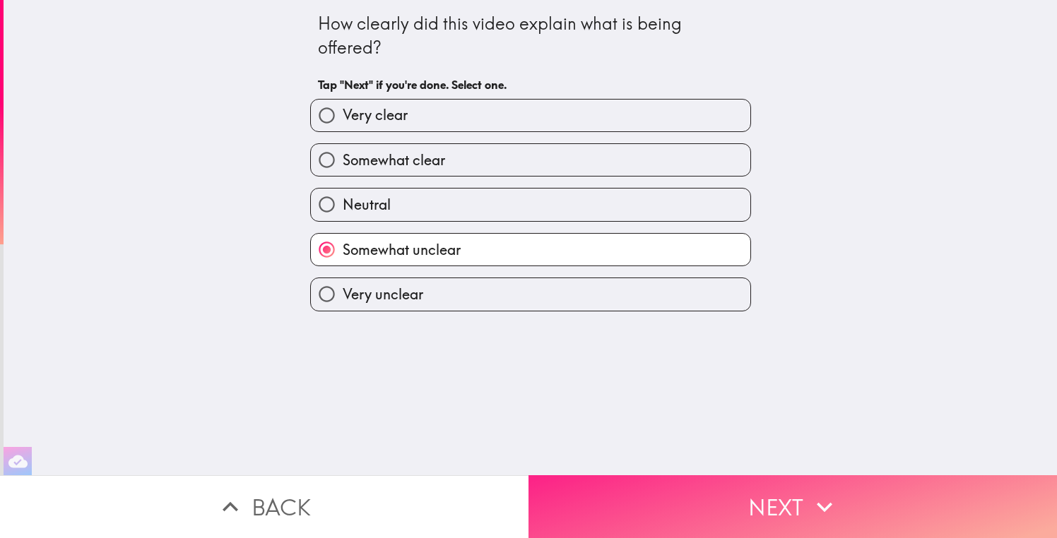
click at [717, 484] on button "Next" at bounding box center [793, 507] width 529 height 63
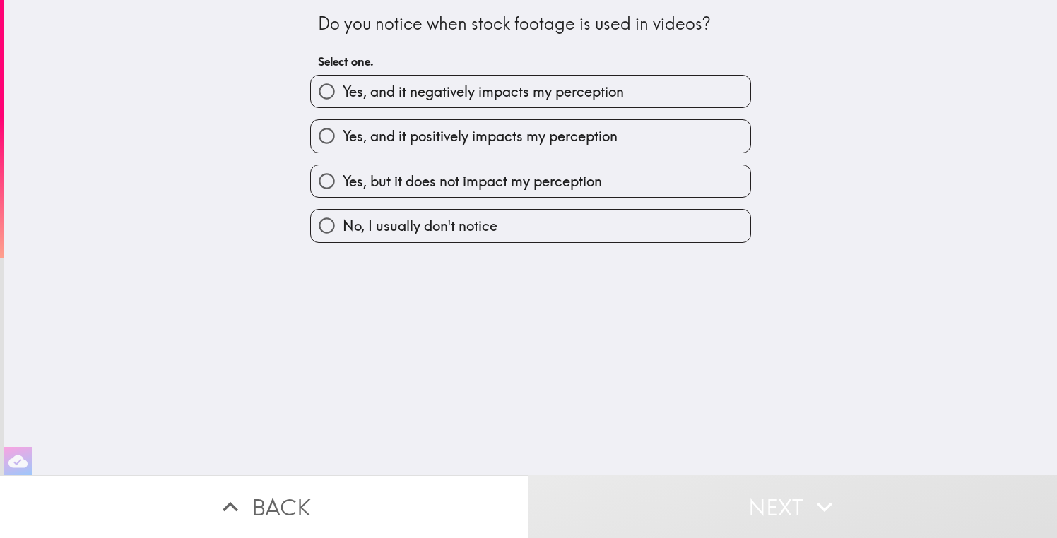
click at [532, 112] on div "Yes, and it positively impacts my perception" at bounding box center [525, 130] width 452 height 45
click at [543, 102] on span "Yes, and it negatively impacts my perception" at bounding box center [483, 92] width 281 height 20
click at [343, 102] on input "Yes, and it negatively impacts my perception" at bounding box center [327, 92] width 32 height 32
radio input "true"
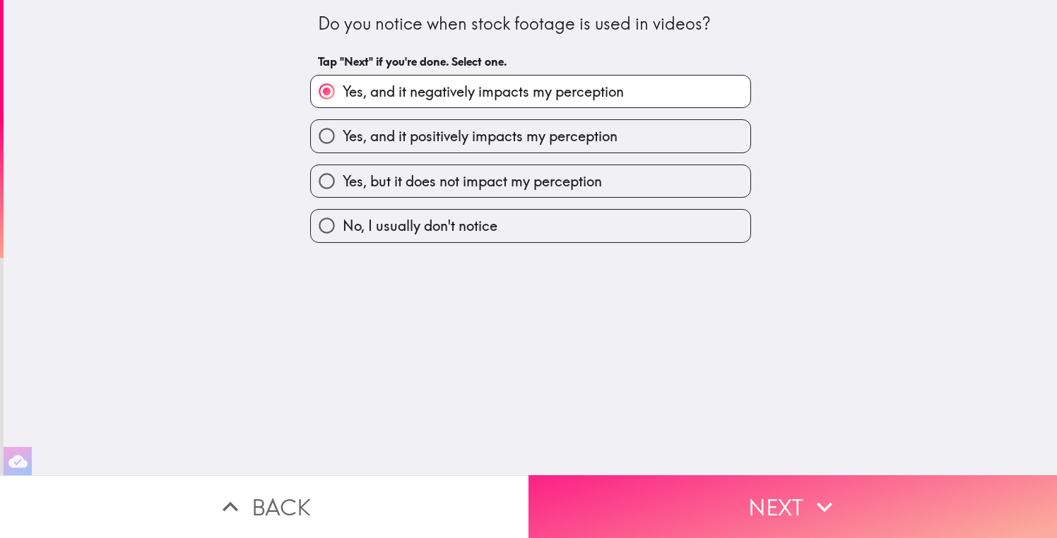
click at [683, 500] on button "Next" at bounding box center [793, 507] width 529 height 63
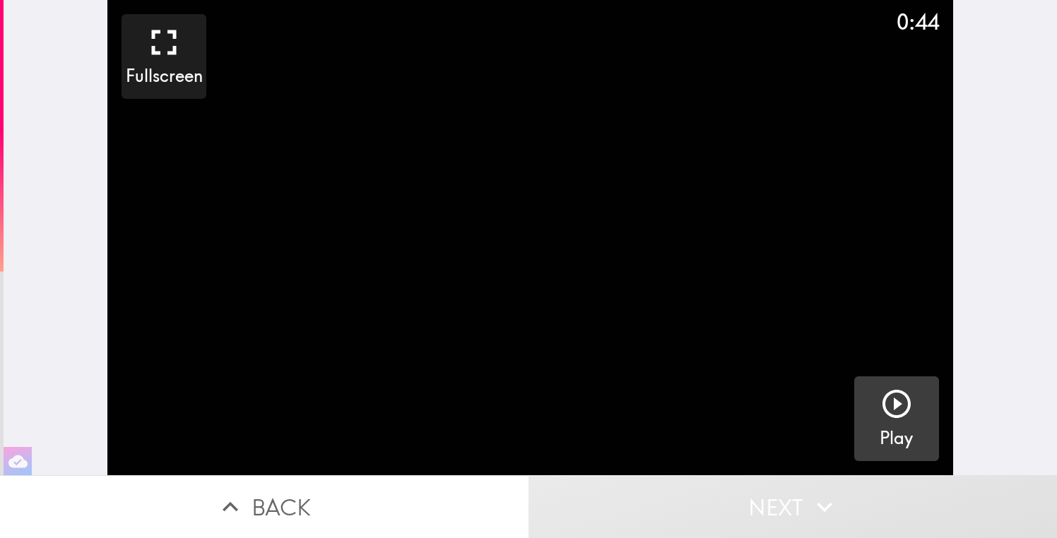
click at [892, 401] on icon "button" at bounding box center [897, 404] width 34 height 34
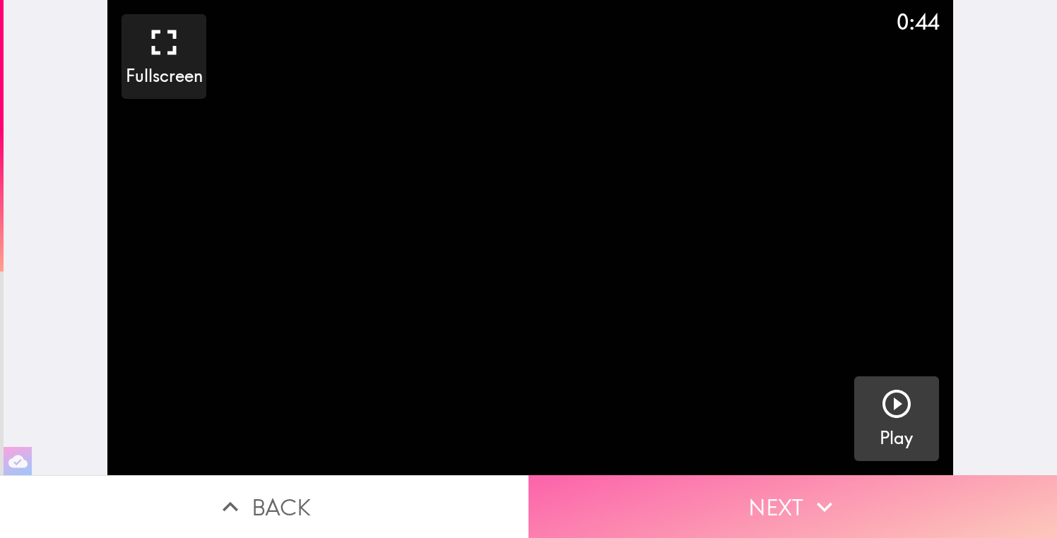
click at [812, 486] on button "Next" at bounding box center [793, 507] width 529 height 63
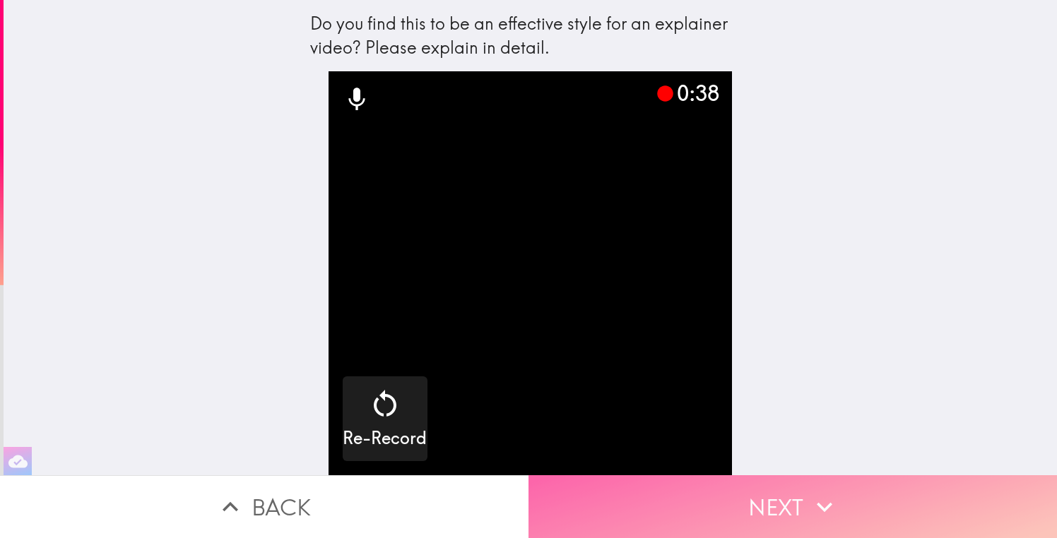
click at [796, 510] on button "Next" at bounding box center [793, 507] width 529 height 63
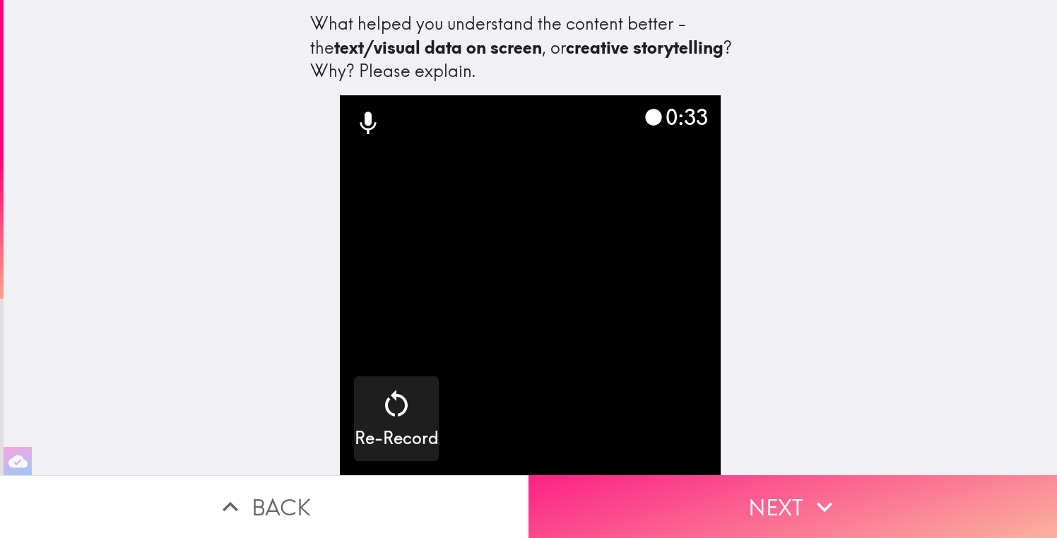
click at [809, 495] on icon "button" at bounding box center [824, 507] width 31 height 31
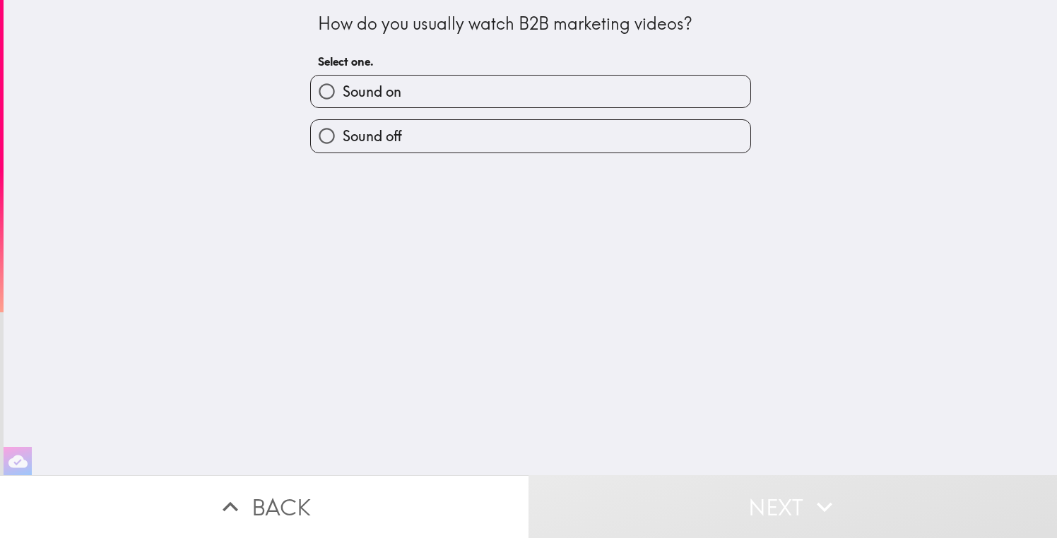
click at [420, 90] on label "Sound on" at bounding box center [531, 92] width 440 height 32
click at [343, 90] on input "Sound on" at bounding box center [327, 92] width 32 height 32
radio input "true"
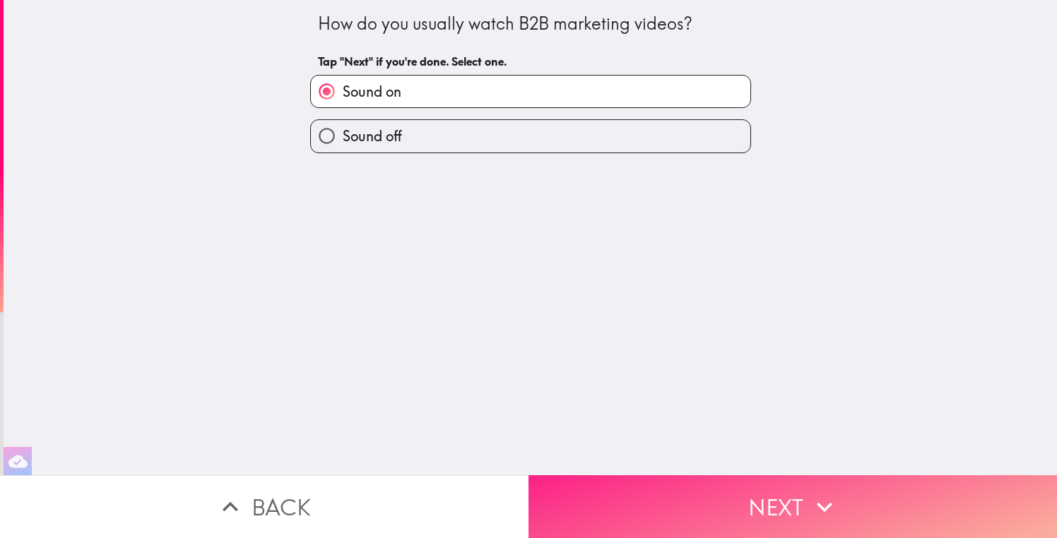
click at [722, 490] on button "Next" at bounding box center [793, 507] width 529 height 63
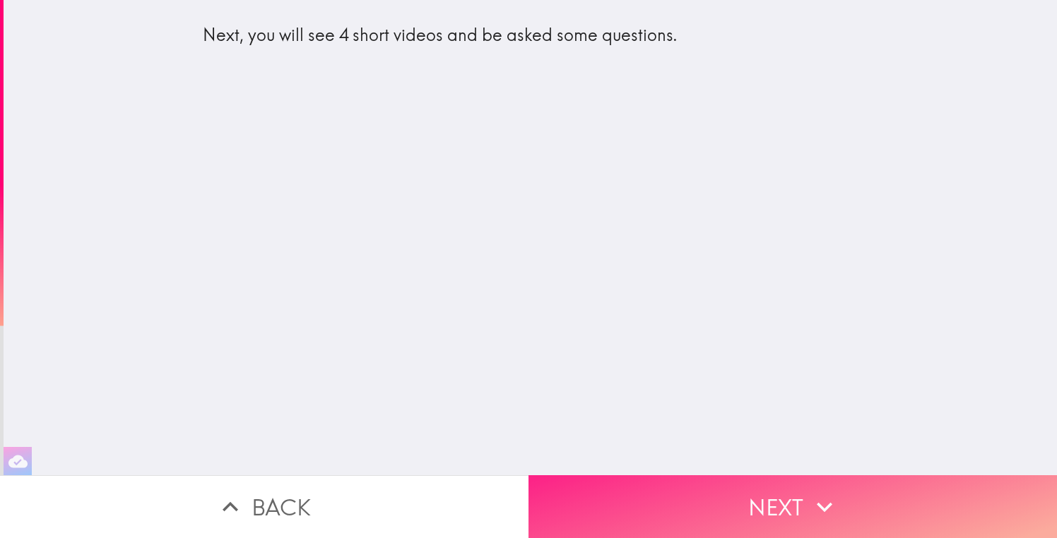
click at [720, 484] on button "Next" at bounding box center [793, 507] width 529 height 63
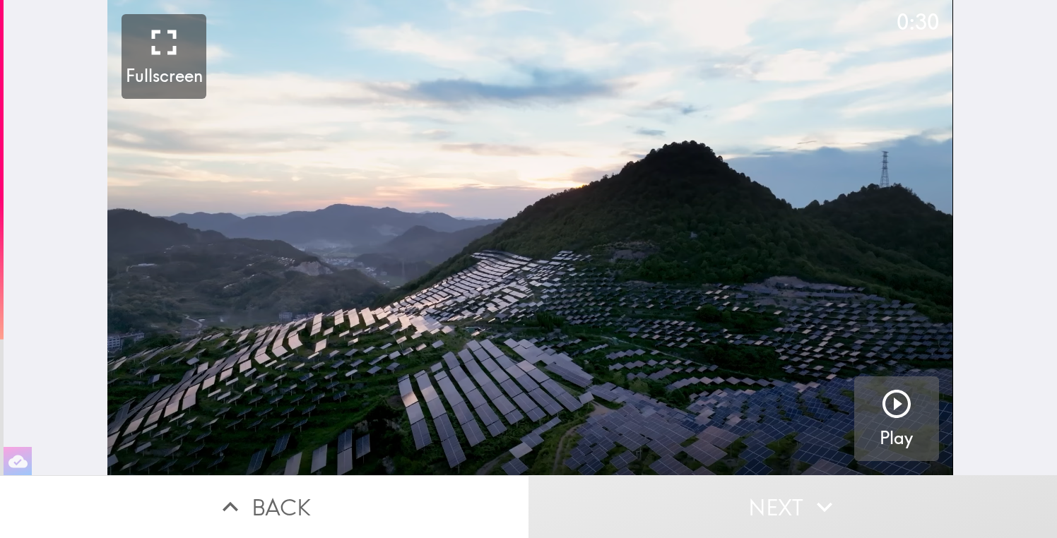
click at [899, 411] on icon "button" at bounding box center [897, 404] width 34 height 34
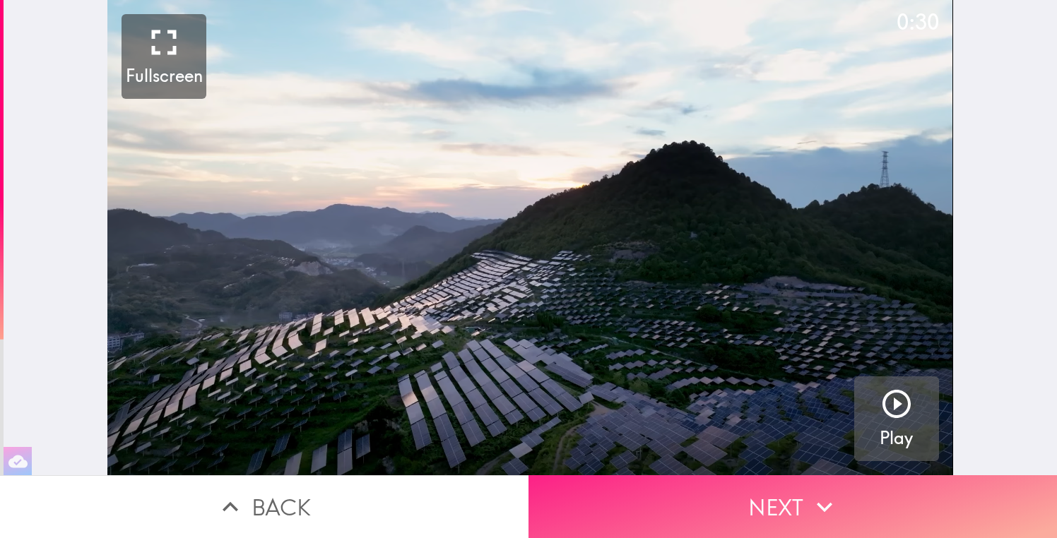
click at [796, 496] on button "Next" at bounding box center [793, 507] width 529 height 63
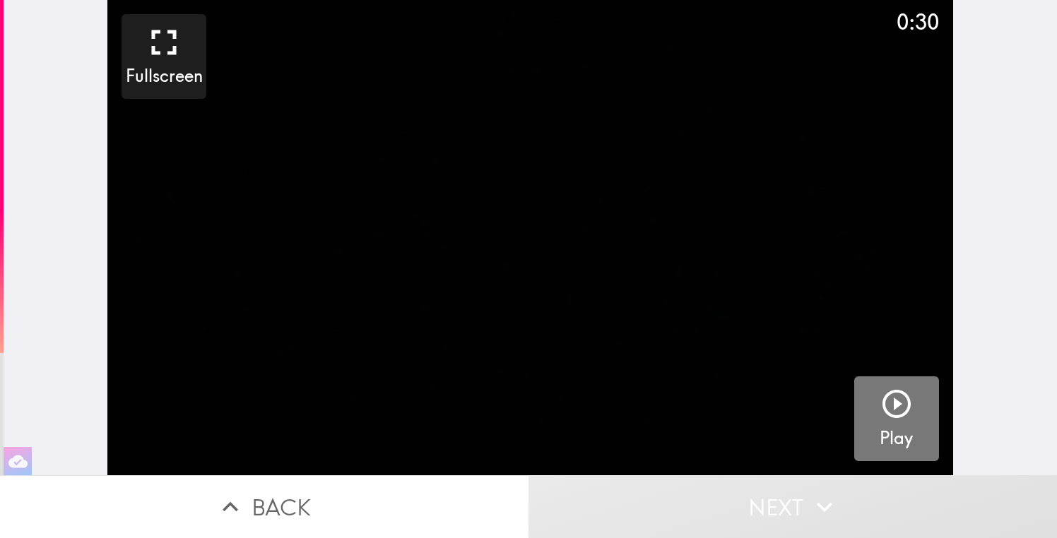
click at [864, 389] on button "Play" at bounding box center [896, 419] width 85 height 85
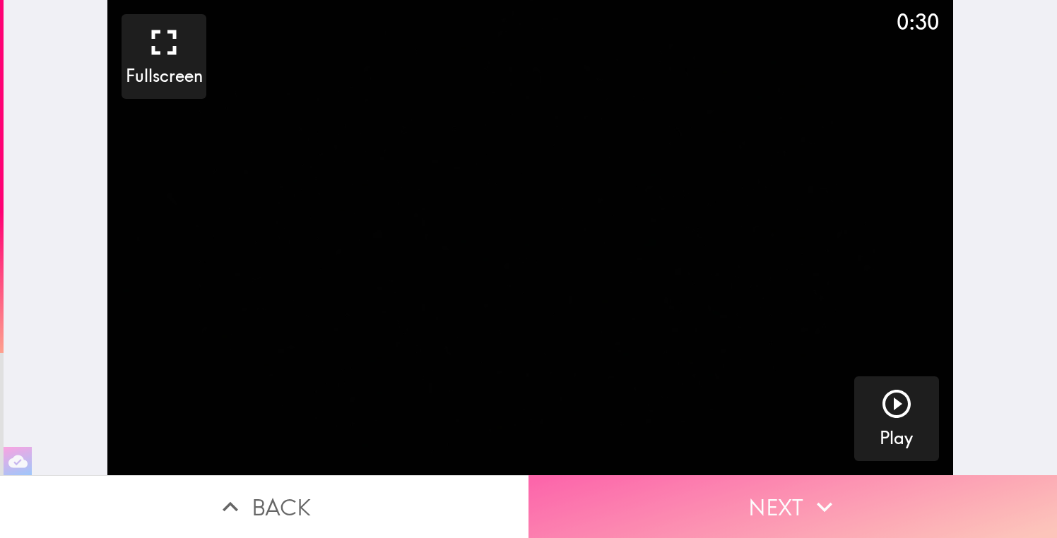
click at [796, 502] on button "Next" at bounding box center [793, 507] width 529 height 63
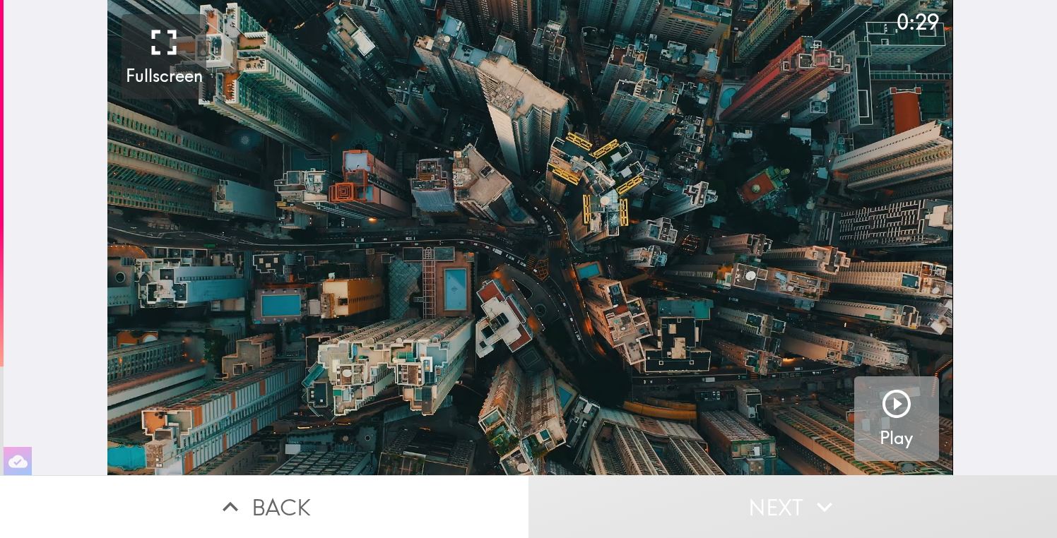
click at [869, 386] on button "Play" at bounding box center [896, 419] width 85 height 85
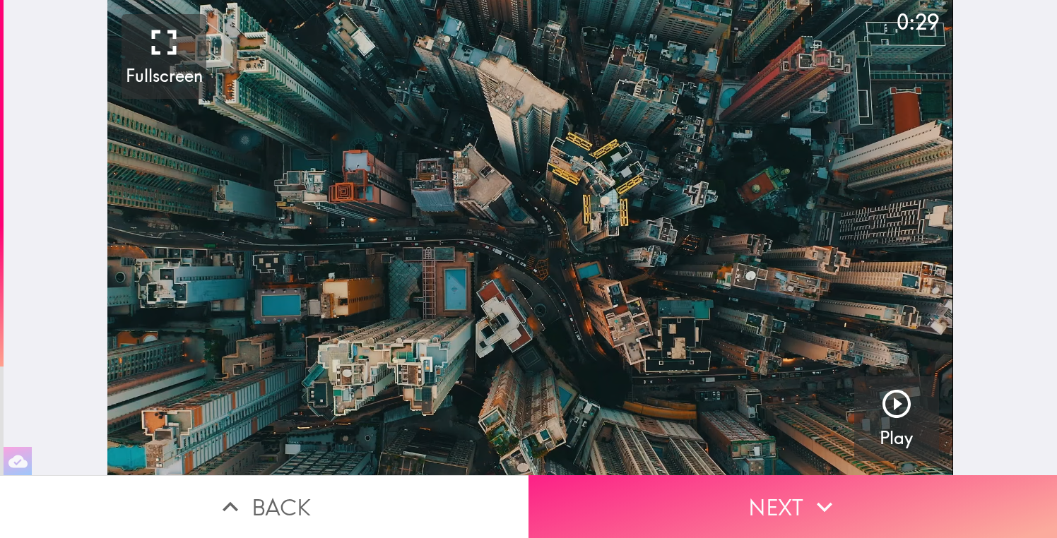
click at [815, 495] on icon "button" at bounding box center [824, 507] width 31 height 31
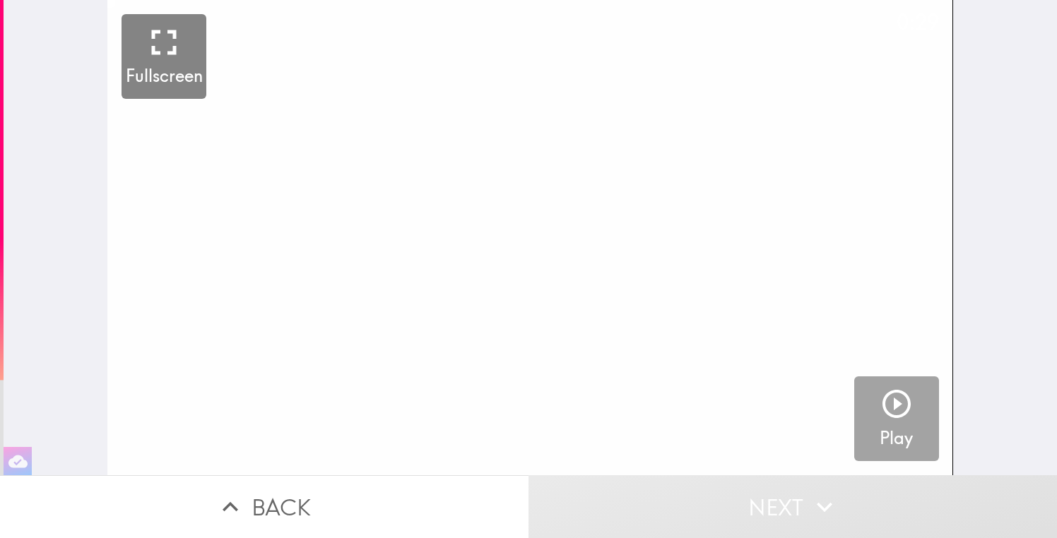
click at [889, 411] on icon "button" at bounding box center [897, 404] width 34 height 34
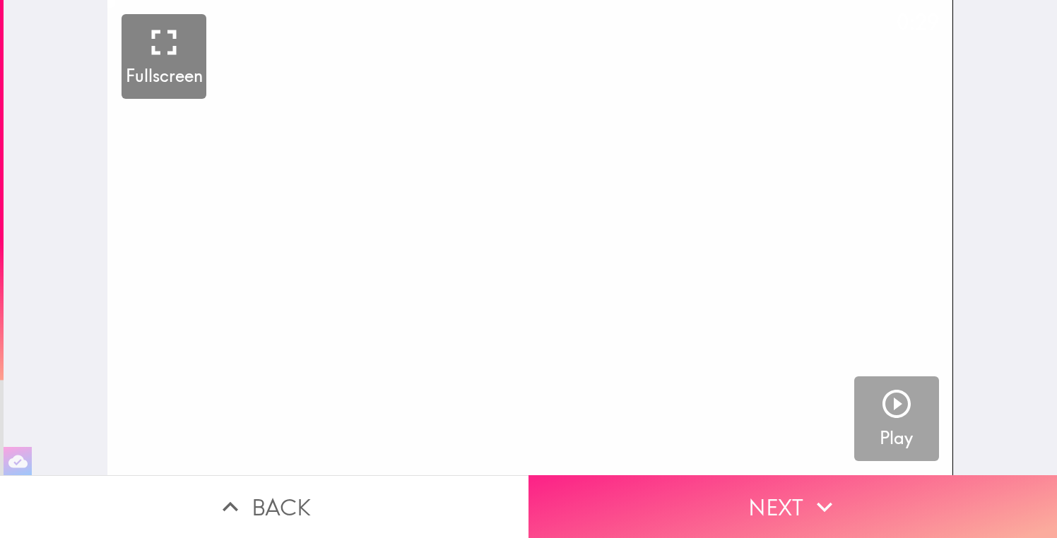
click at [774, 486] on button "Next" at bounding box center [793, 507] width 529 height 63
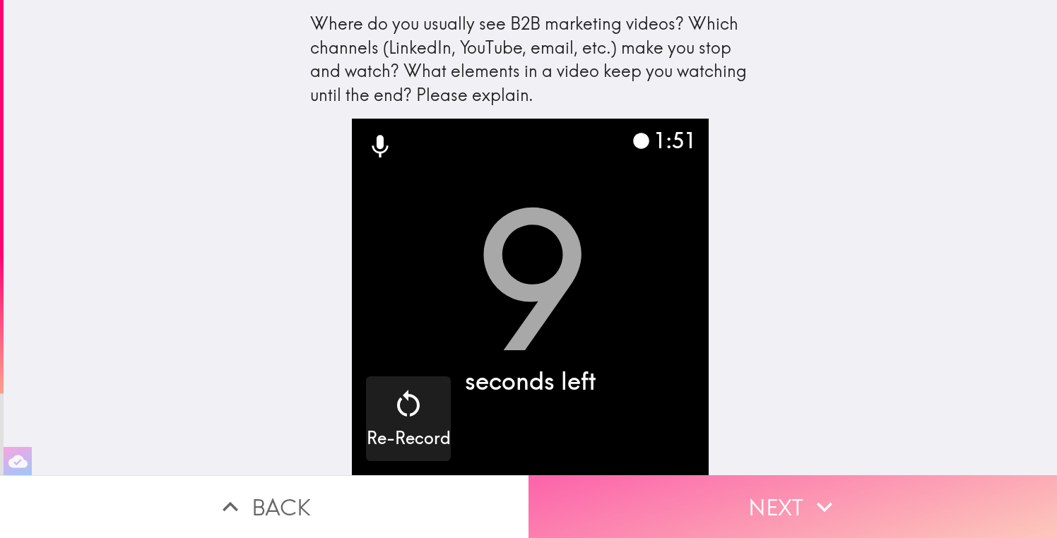
click at [744, 514] on button "Next" at bounding box center [793, 507] width 529 height 63
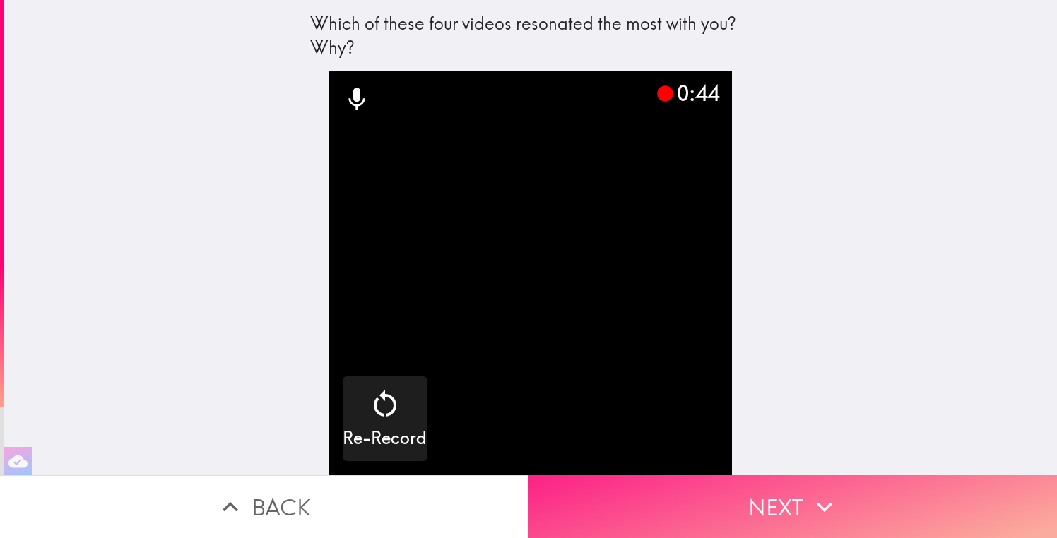
click at [744, 514] on button "Next" at bounding box center [793, 507] width 529 height 63
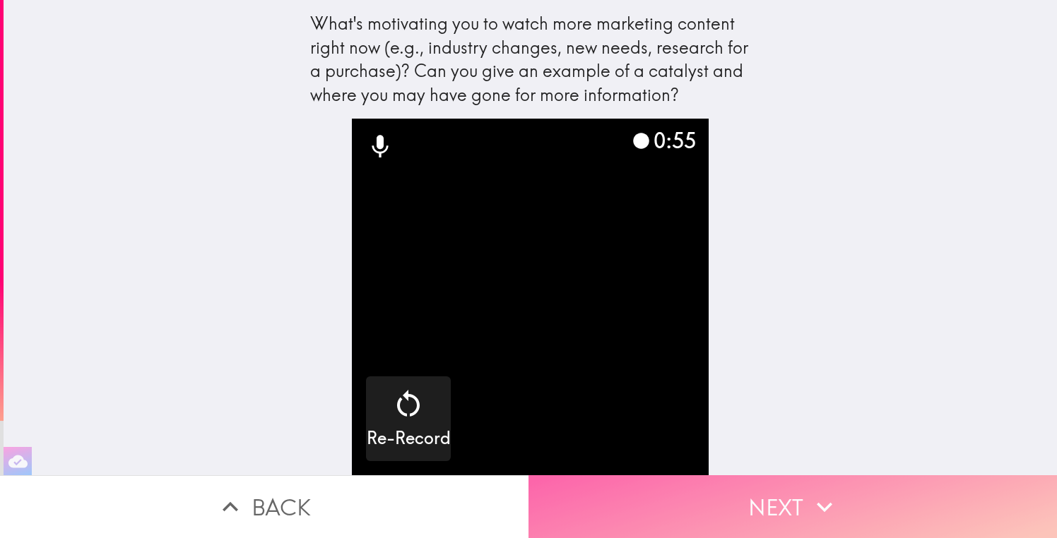
click at [746, 504] on button "Next" at bounding box center [793, 507] width 529 height 63
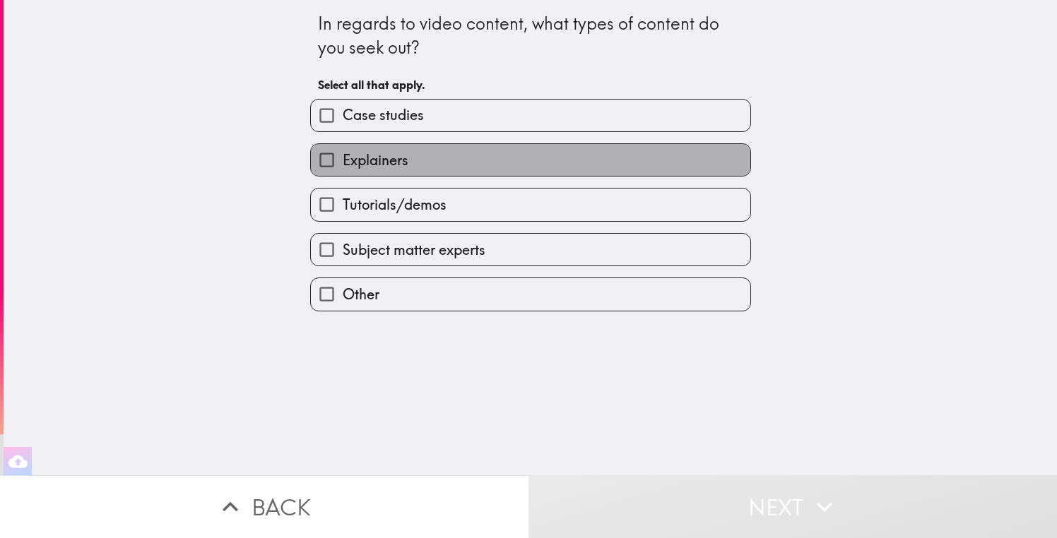
click at [415, 163] on label "Explainers" at bounding box center [531, 160] width 440 height 32
click at [343, 163] on input "Explainers" at bounding box center [327, 160] width 32 height 32
checkbox input "true"
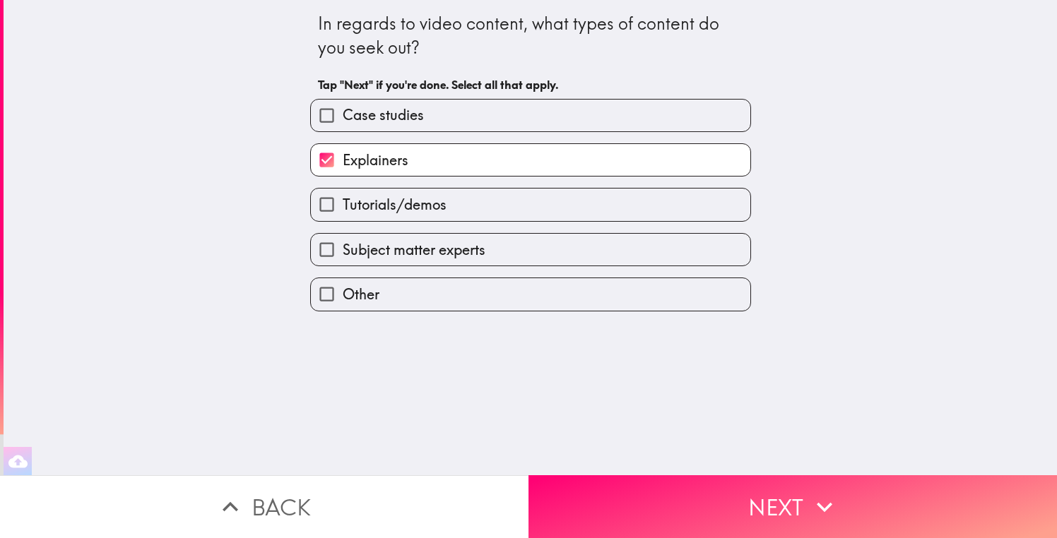
click at [427, 212] on span "Tutorials/demos" at bounding box center [395, 205] width 104 height 20
click at [343, 212] on input "Tutorials/demos" at bounding box center [327, 205] width 32 height 32
checkbox input "true"
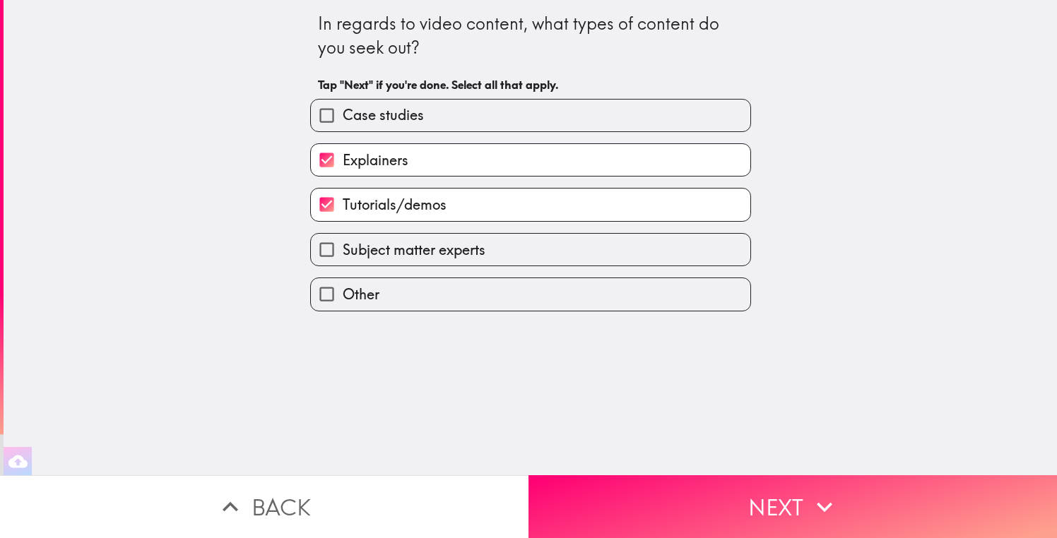
click at [463, 249] on span "Subject matter experts" at bounding box center [414, 250] width 143 height 20
click at [343, 249] on input "Subject matter experts" at bounding box center [327, 250] width 32 height 32
checkbox input "true"
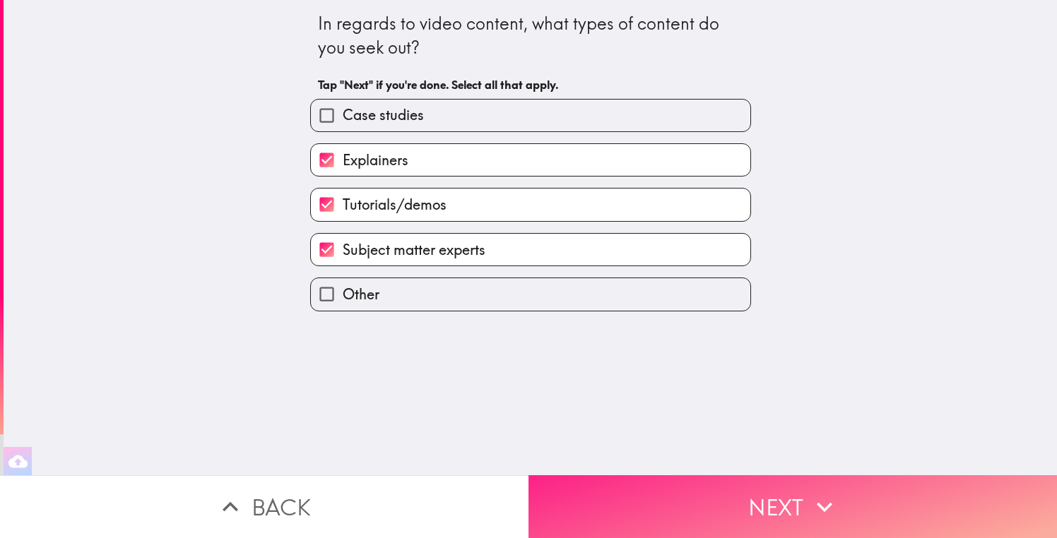
click at [720, 518] on button "Next" at bounding box center [793, 507] width 529 height 63
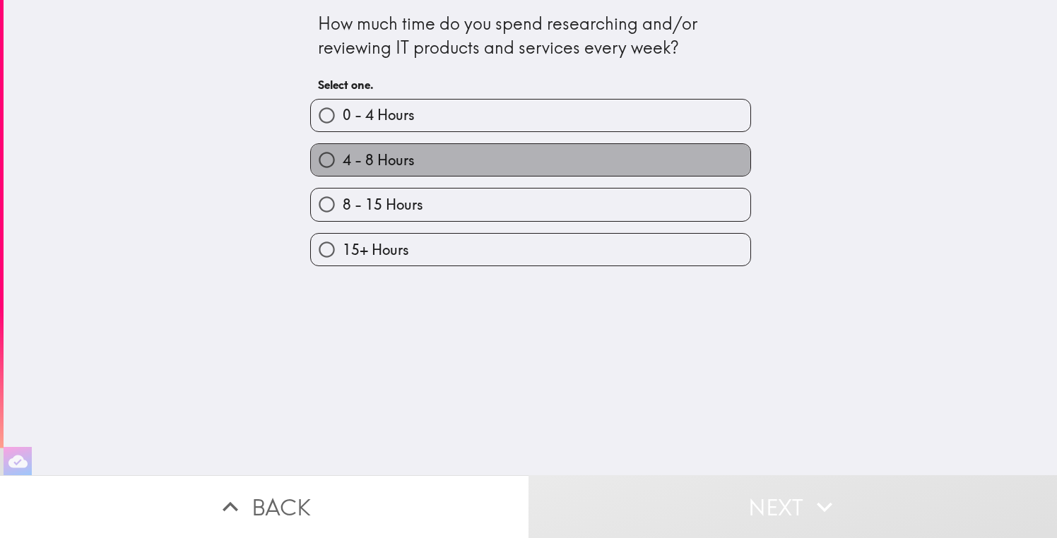
click at [468, 170] on label "4 - 8 Hours" at bounding box center [531, 160] width 440 height 32
click at [343, 170] on input "4 - 8 Hours" at bounding box center [327, 160] width 32 height 32
radio input "true"
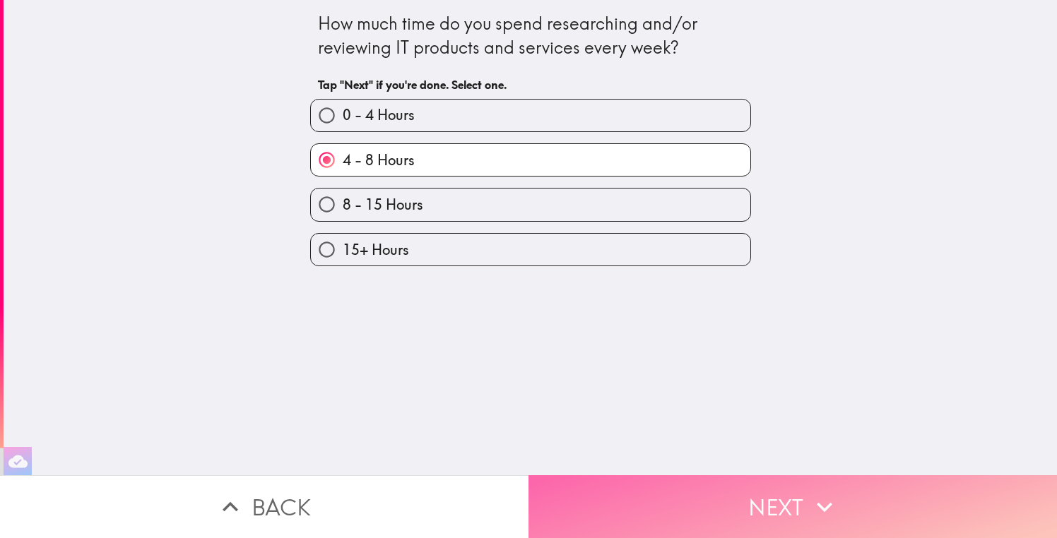
click at [769, 496] on button "Next" at bounding box center [793, 507] width 529 height 63
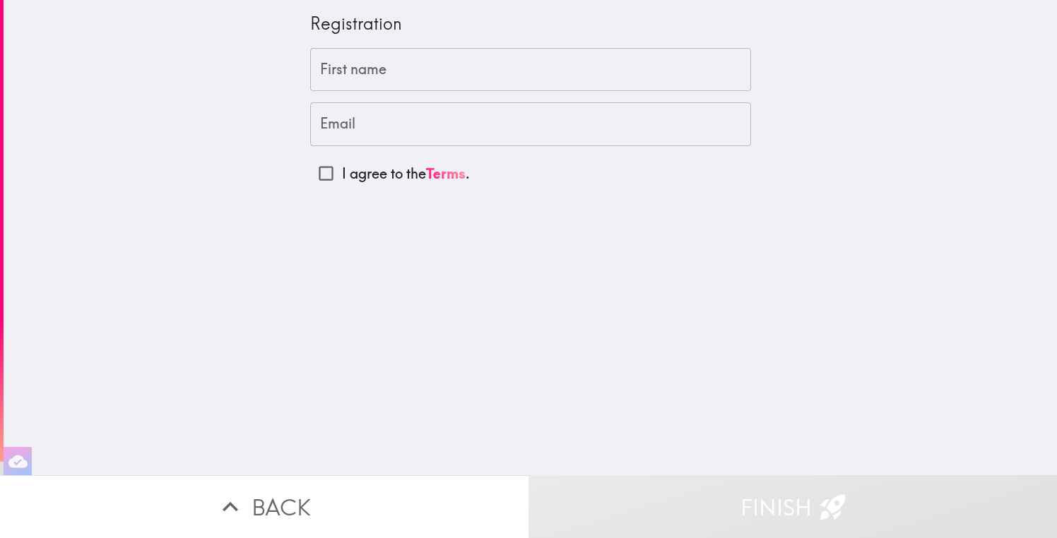
click at [413, 69] on input "First name" at bounding box center [530, 70] width 441 height 44
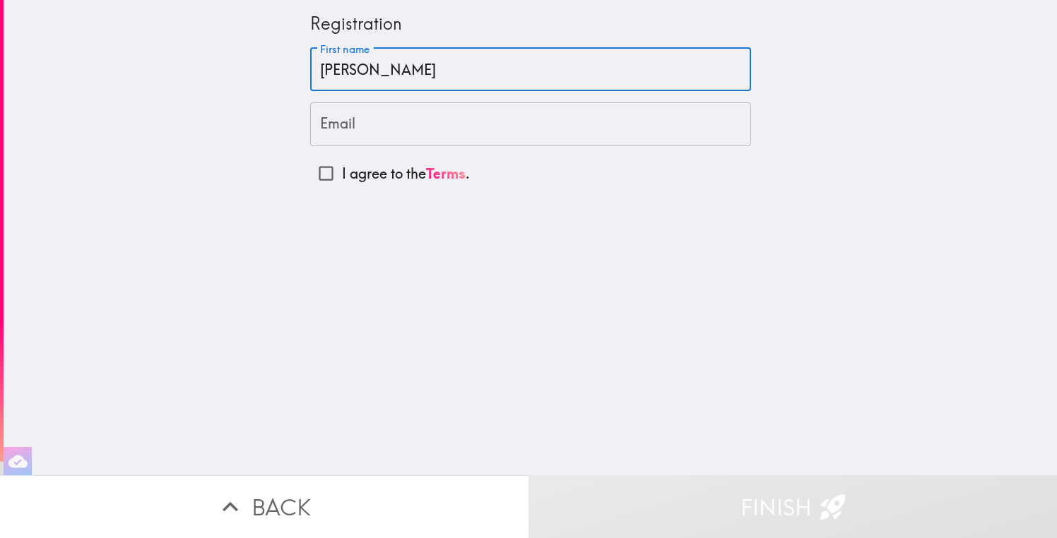
type input "[PERSON_NAME]"
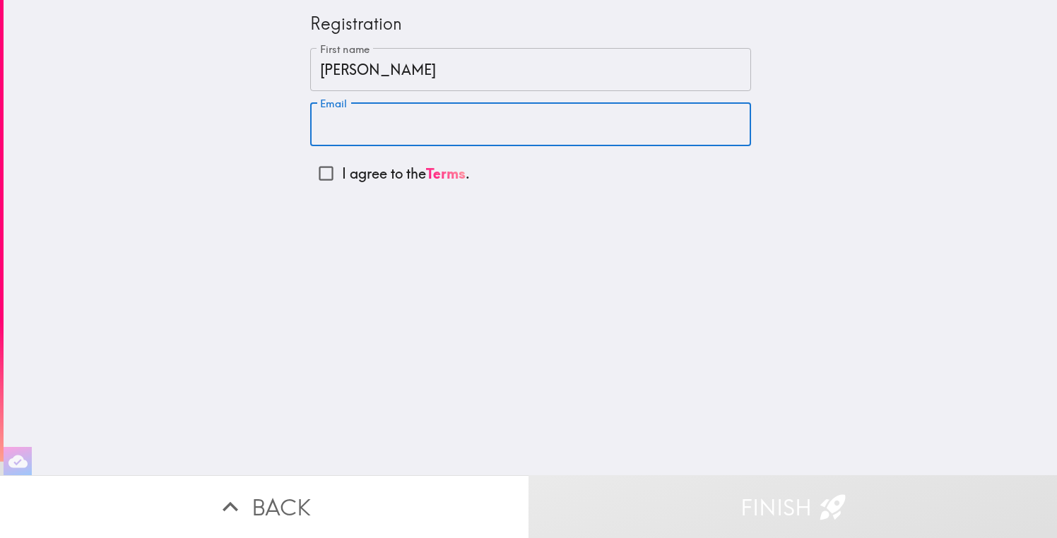
click at [345, 130] on input "Email" at bounding box center [530, 124] width 441 height 44
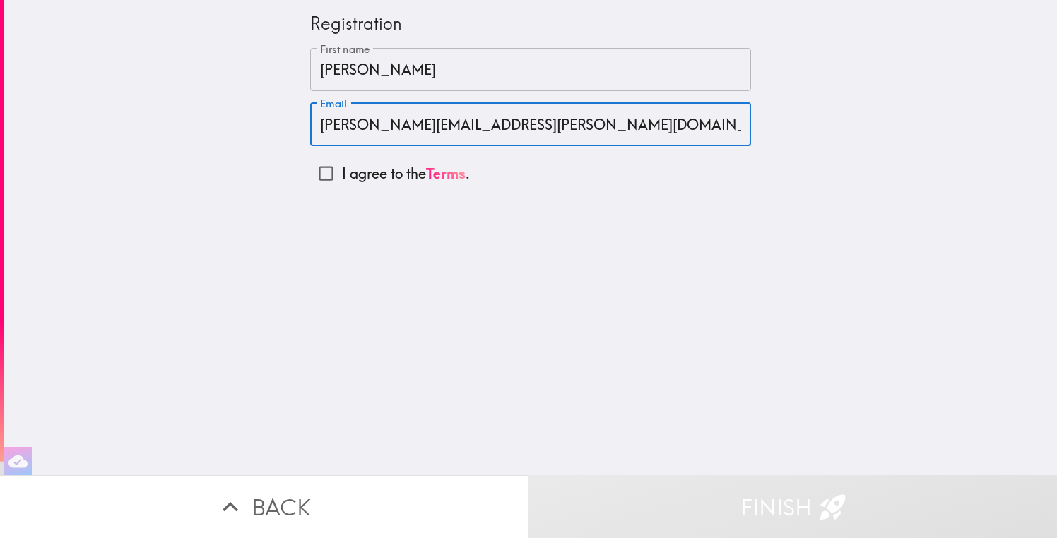
type input "[PERSON_NAME][EMAIL_ADDRESS][PERSON_NAME][DOMAIN_NAME]"
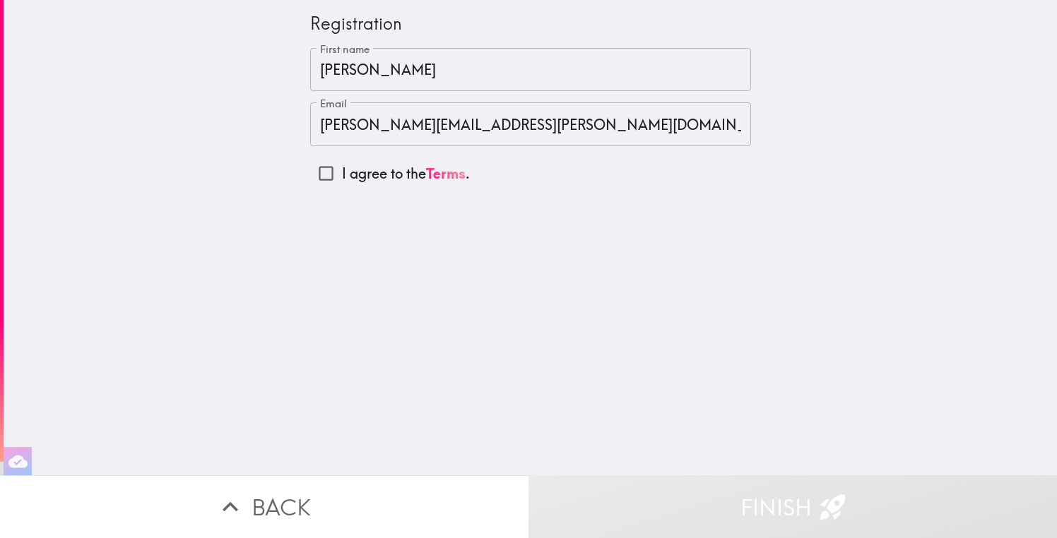
click at [119, 180] on div "Registration First name [PERSON_NAME] First name Email [PERSON_NAME][EMAIL_ADDR…" at bounding box center [531, 238] width 1054 height 476
click at [338, 173] on input "I agree to the Terms ." at bounding box center [326, 174] width 32 height 32
checkbox input "true"
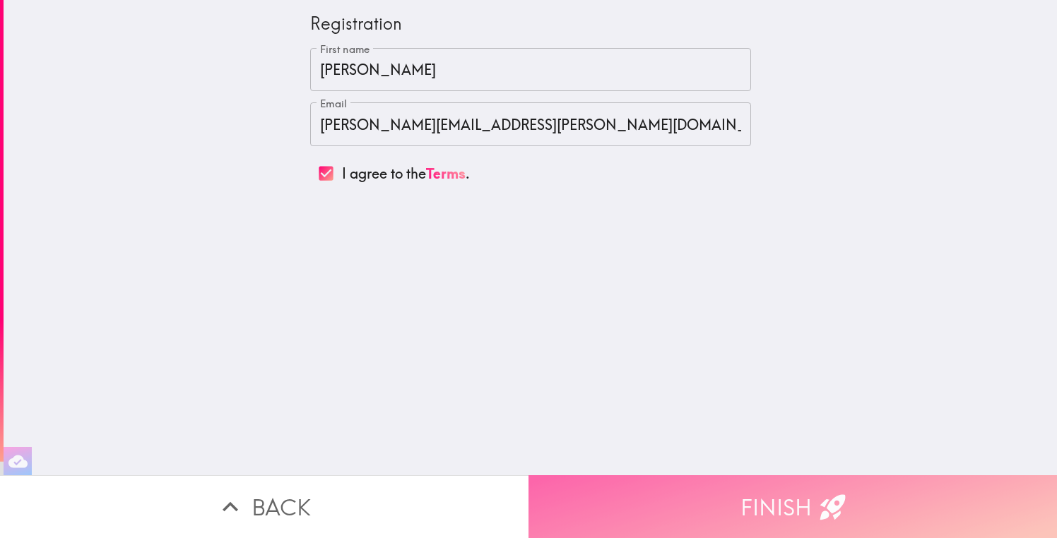
click at [683, 489] on button "Finish" at bounding box center [793, 507] width 529 height 63
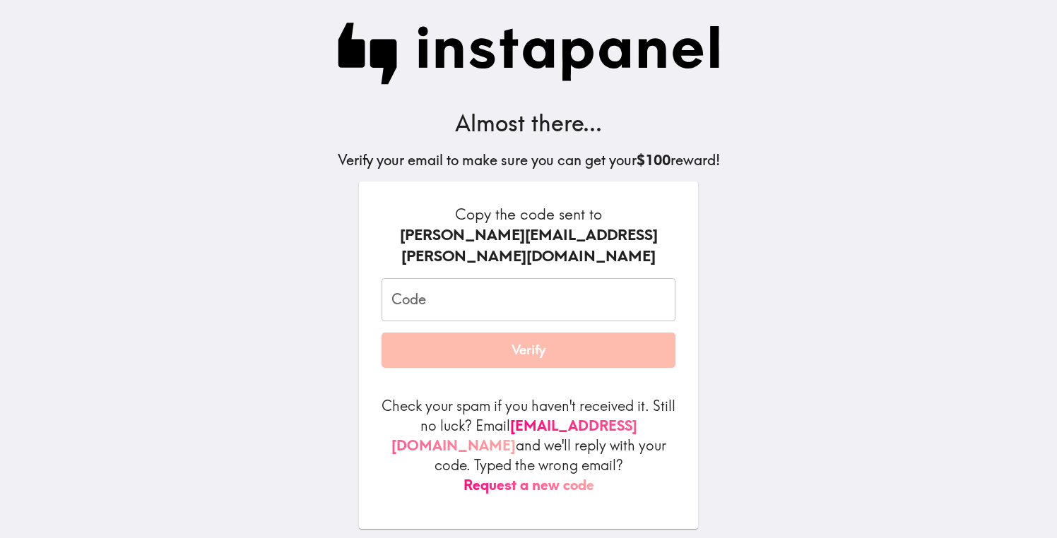
click at [579, 279] on input "Code" at bounding box center [529, 300] width 294 height 44
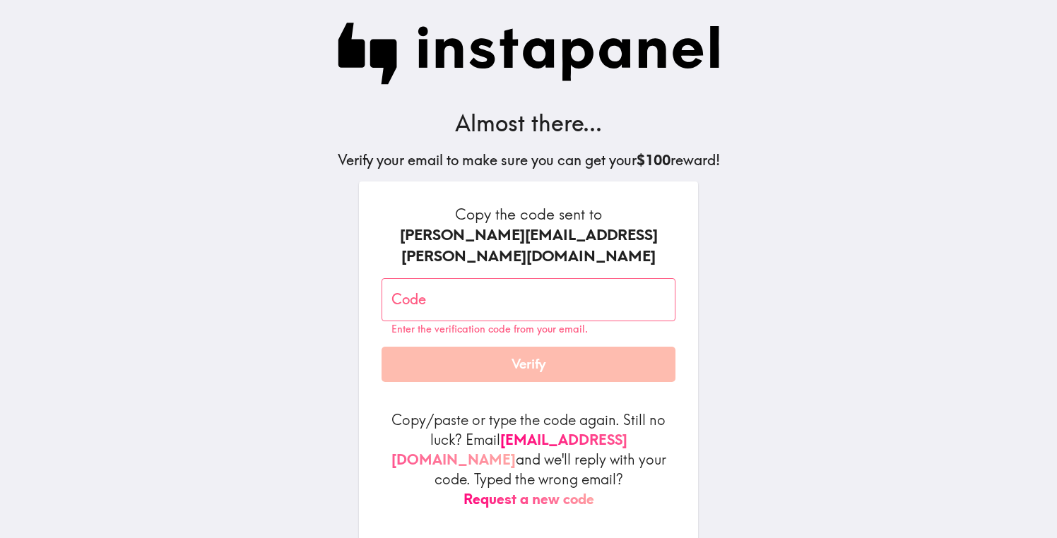
click at [762, 389] on main "Almost there... Verify your email to make sure you can get your $100 reward! Co…" at bounding box center [528, 269] width 1057 height 538
click at [733, 420] on div "Almost there... Verify your email to make sure you can get your $100 reward! Co…" at bounding box center [528, 288] width 452 height 576
click at [557, 490] on button "Request a new code" at bounding box center [529, 500] width 131 height 20
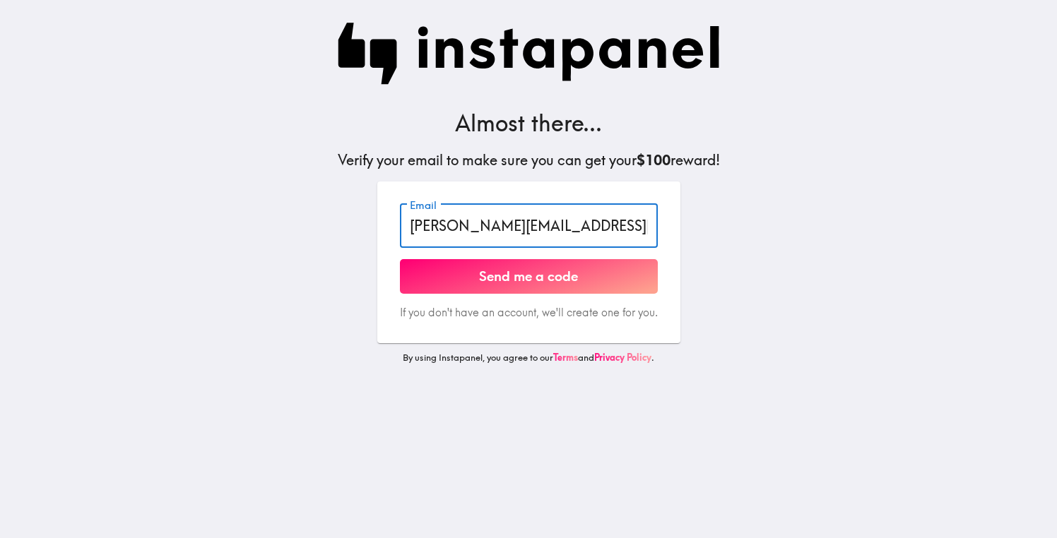
drag, startPoint x: 606, startPoint y: 230, endPoint x: 367, endPoint y: 220, distance: 239.0
click at [367, 220] on div "Email [PERSON_NAME][EMAIL_ADDRESS][PERSON_NAME][DOMAIN_NAME] Email Send me a co…" at bounding box center [528, 279] width 339 height 194
type input "[PERSON_NAME][EMAIL_ADDRESS][PERSON_NAME][DOMAIN_NAME]"
click at [192, 232] on main "Almost there... Verify your email to make sure you can get your $100 reward! Em…" at bounding box center [528, 269] width 1057 height 538
click at [473, 274] on button "Send me a code" at bounding box center [529, 276] width 258 height 35
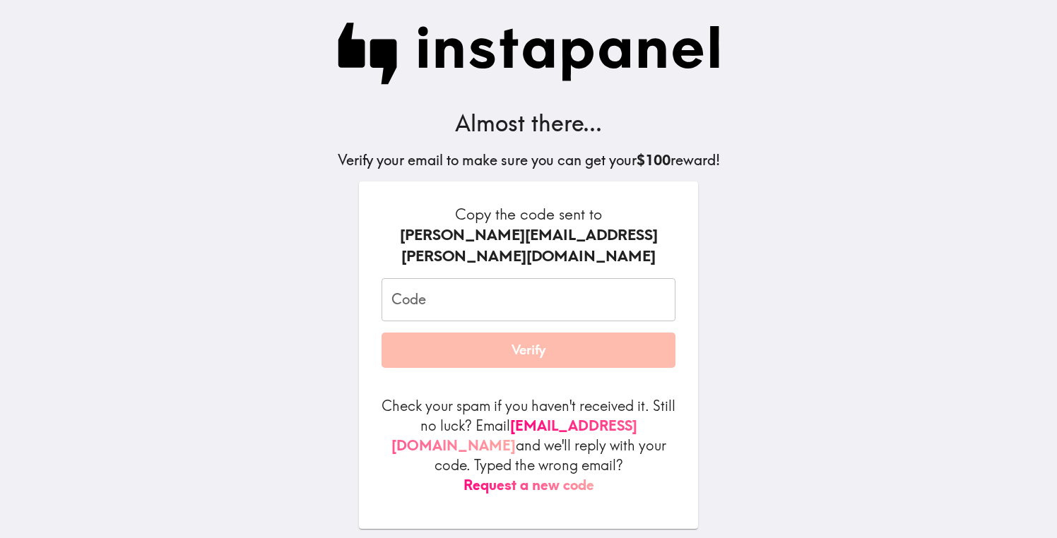
click at [483, 278] on input "Code" at bounding box center [529, 300] width 294 height 44
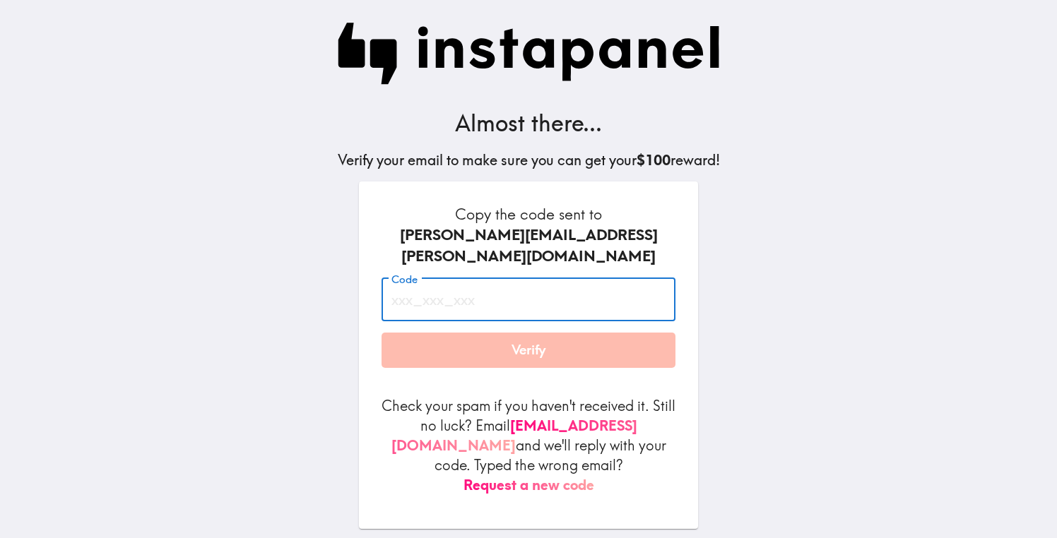
paste input "kMq_nET_RKy"
type input "kMq_nET_RKy"
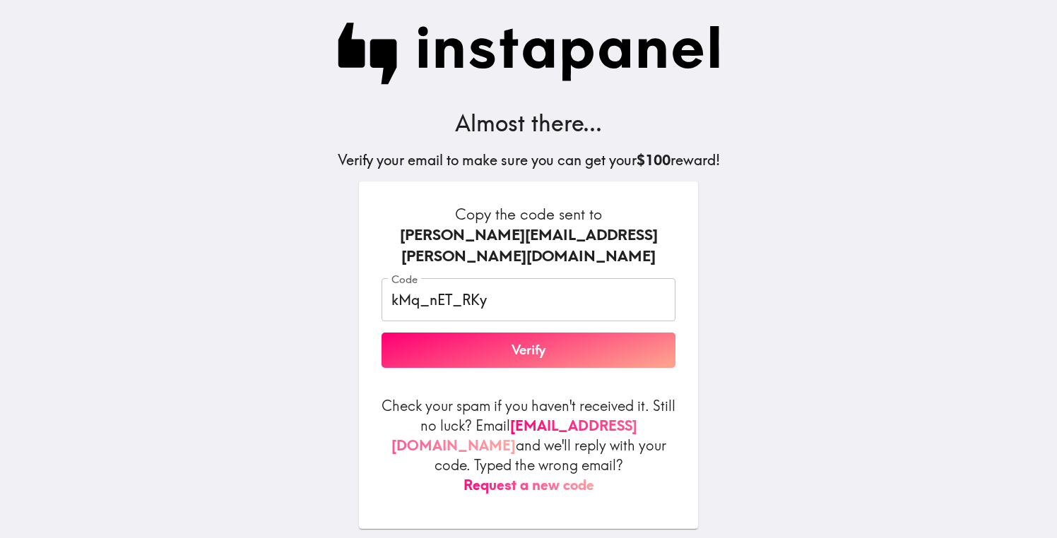
click at [738, 305] on div "Almost there... Verify your email to make sure you can get your $100 reward! Co…" at bounding box center [528, 281] width 452 height 562
click at [625, 333] on button "Verify" at bounding box center [529, 350] width 294 height 35
